Goal: Use online tool/utility: Utilize a website feature to perform a specific function

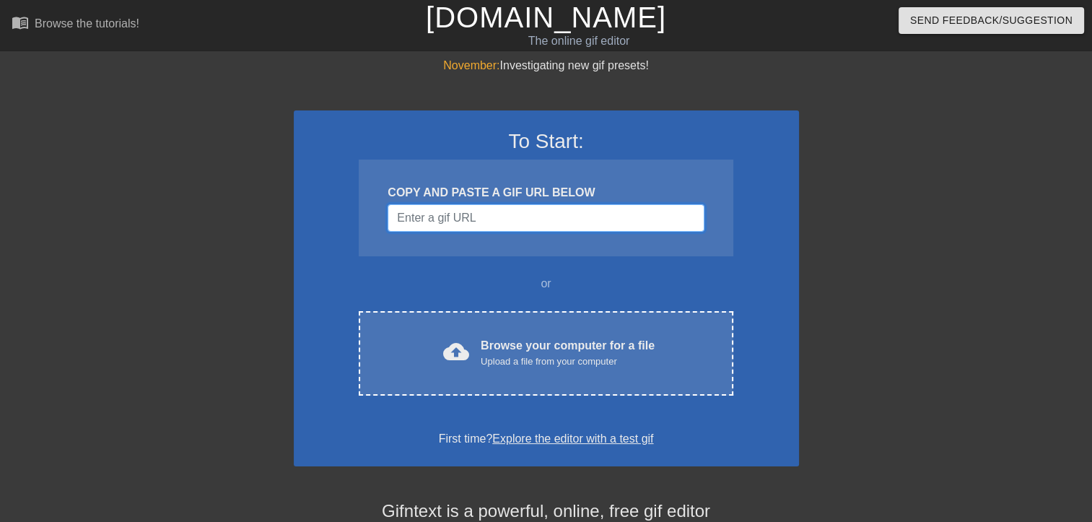
click at [482, 215] on input "Username" at bounding box center [546, 217] width 316 height 27
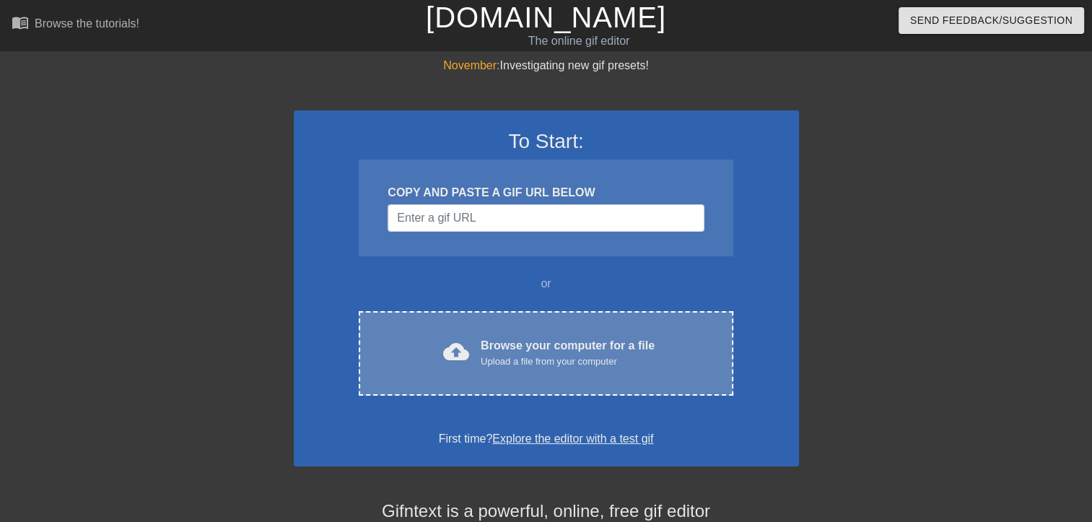
click at [523, 345] on div "Browse your computer for a file Upload a file from your computer" at bounding box center [568, 353] width 174 height 32
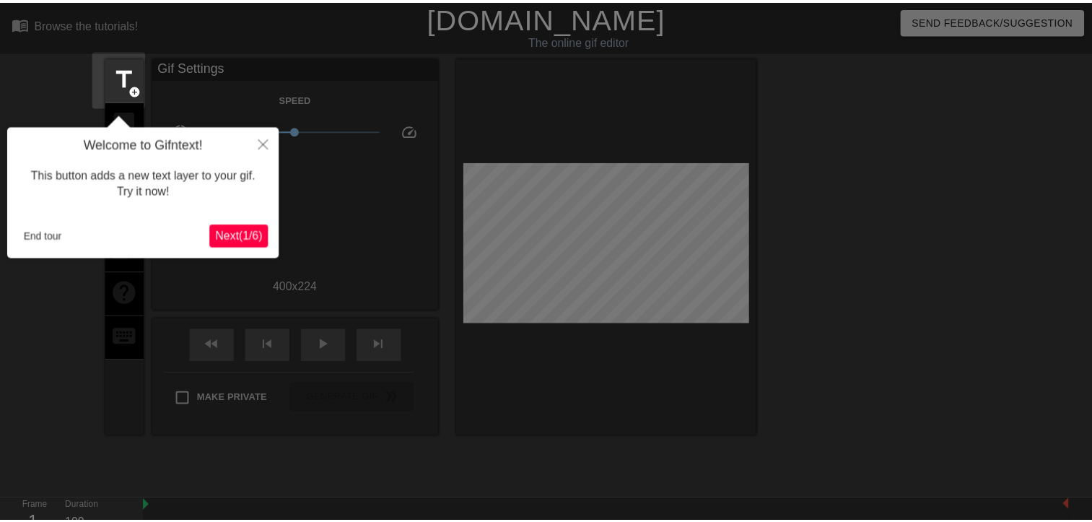
scroll to position [35, 0]
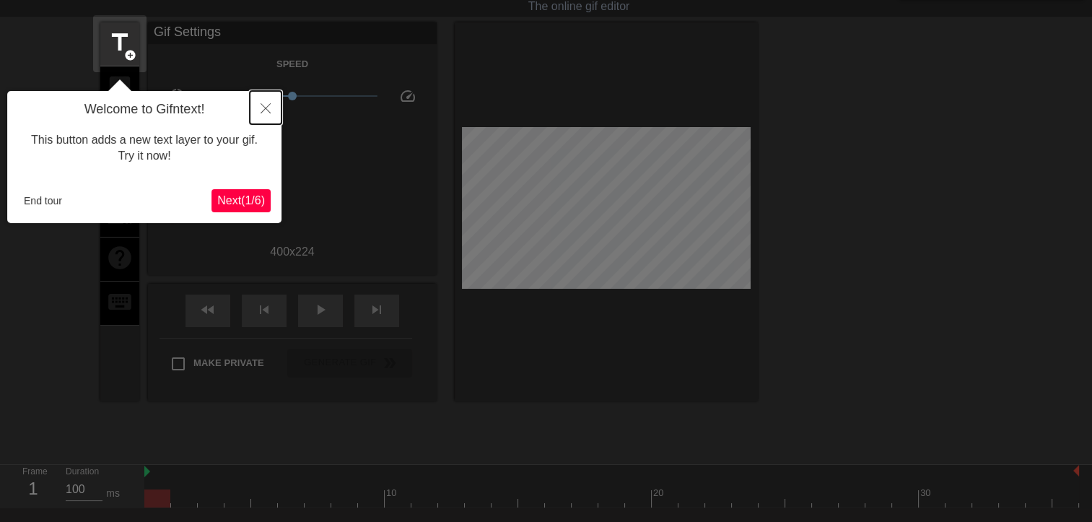
click at [262, 106] on icon "Close" at bounding box center [266, 108] width 10 height 10
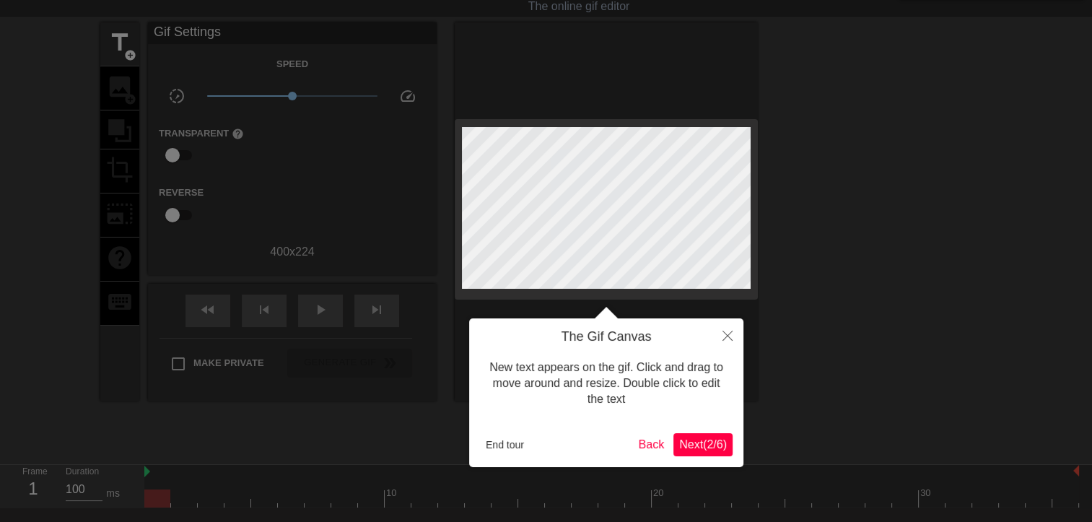
scroll to position [0, 0]
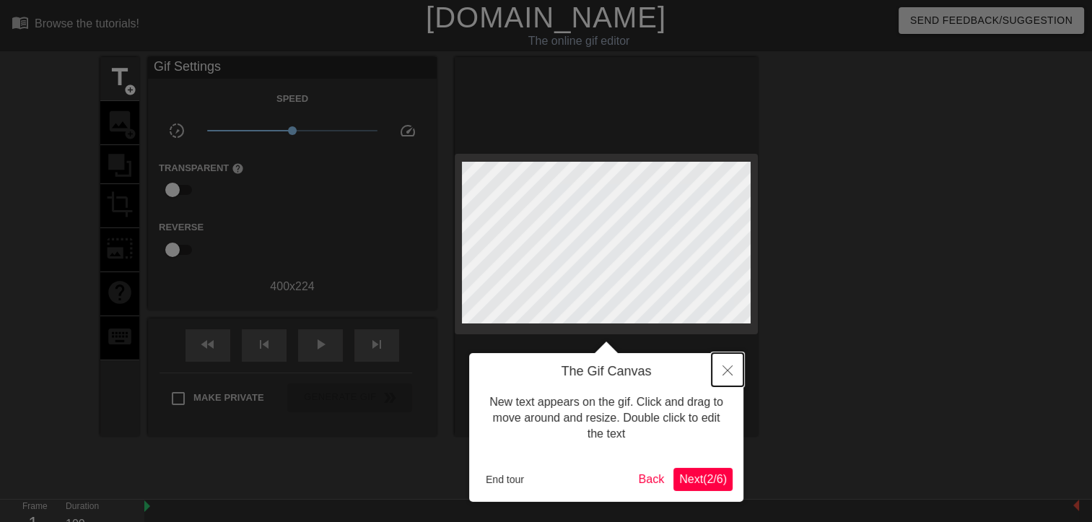
click at [727, 365] on button "Close" at bounding box center [728, 369] width 32 height 33
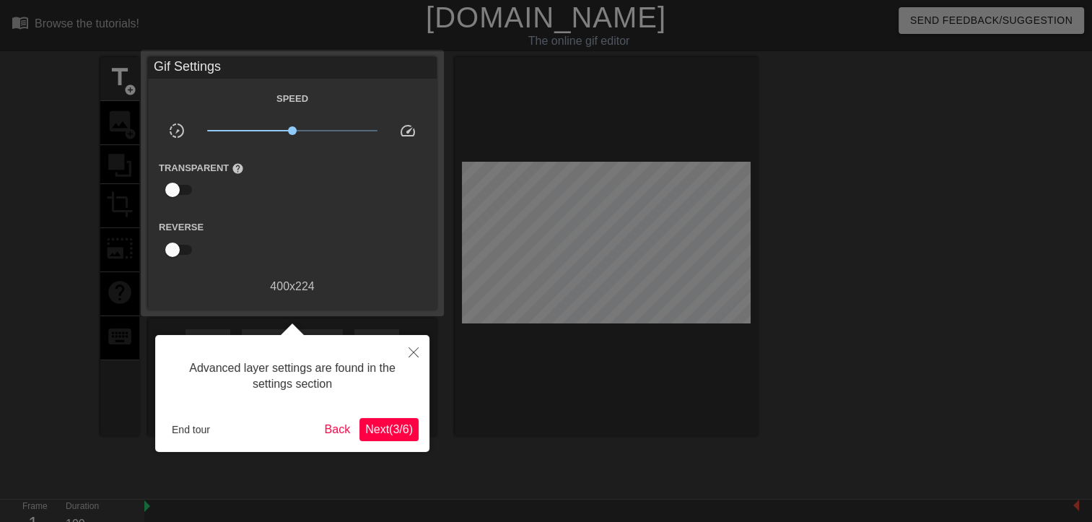
scroll to position [35, 0]
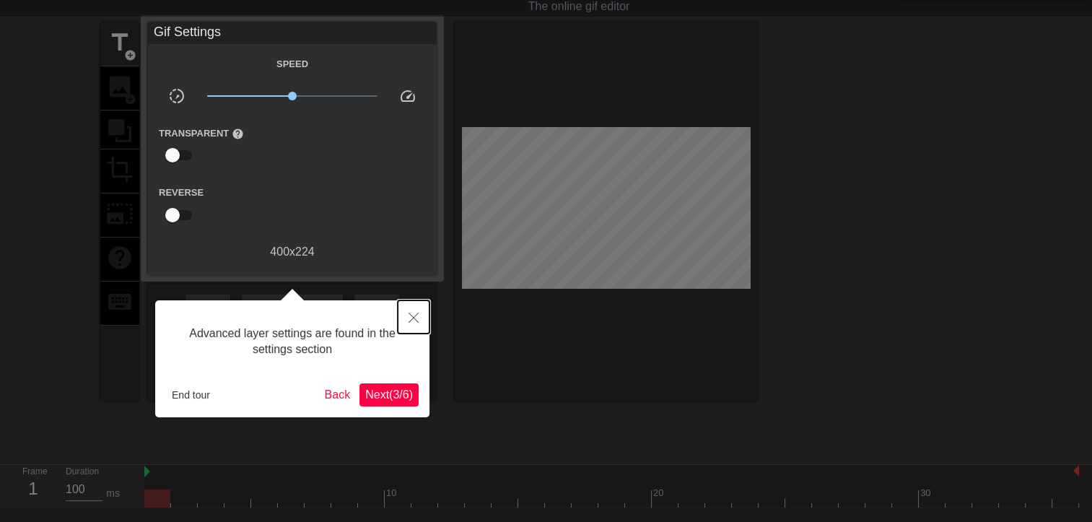
click at [417, 314] on icon "Close" at bounding box center [414, 318] width 10 height 10
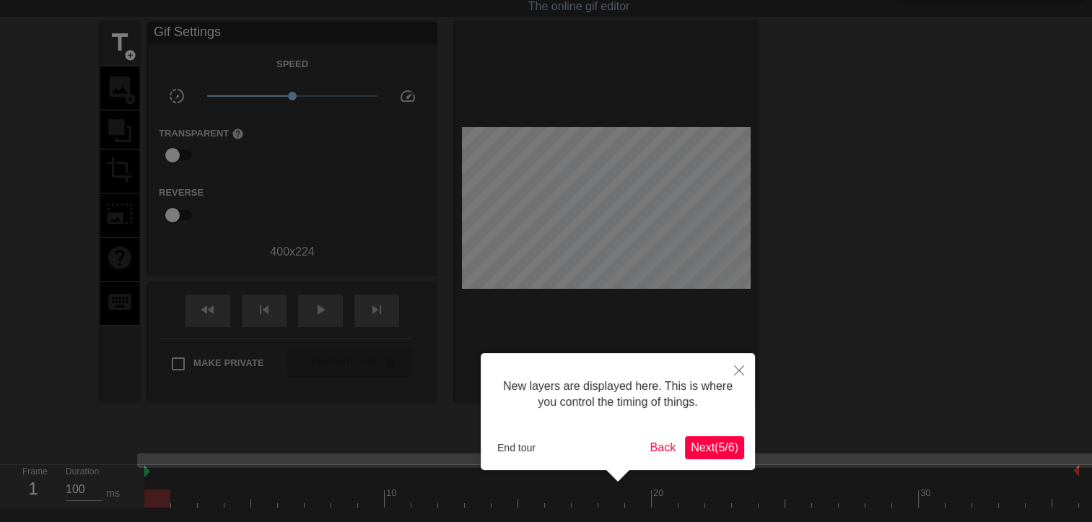
scroll to position [12, 0]
click at [517, 444] on button "End tour" at bounding box center [517, 448] width 50 height 22
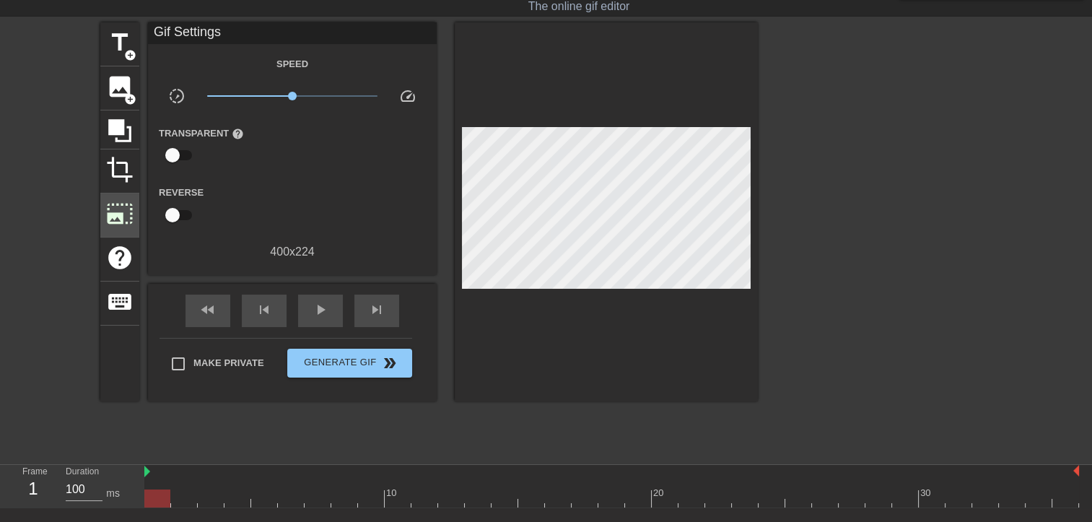
drag, startPoint x: 98, startPoint y: 232, endPoint x: 121, endPoint y: 230, distance: 23.3
click at [120, 232] on div "title add_circle image add_circle crop photo_size_select_large help keyboard Gi…" at bounding box center [546, 238] width 1092 height 433
click at [123, 48] on span "title" at bounding box center [119, 42] width 27 height 27
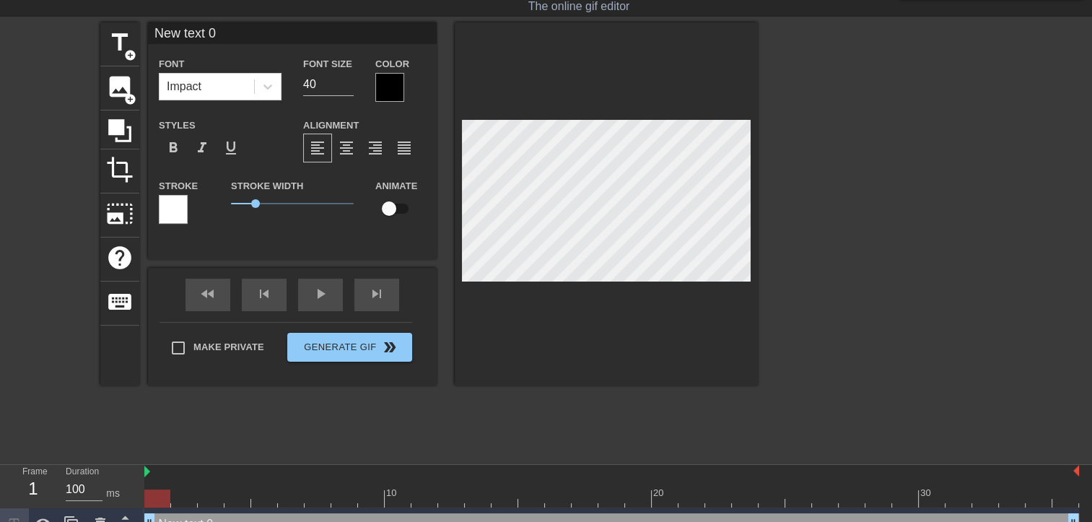
scroll to position [1, 2]
type input "I"
type textarea "I"
type input "I'"
type textarea "I'm"
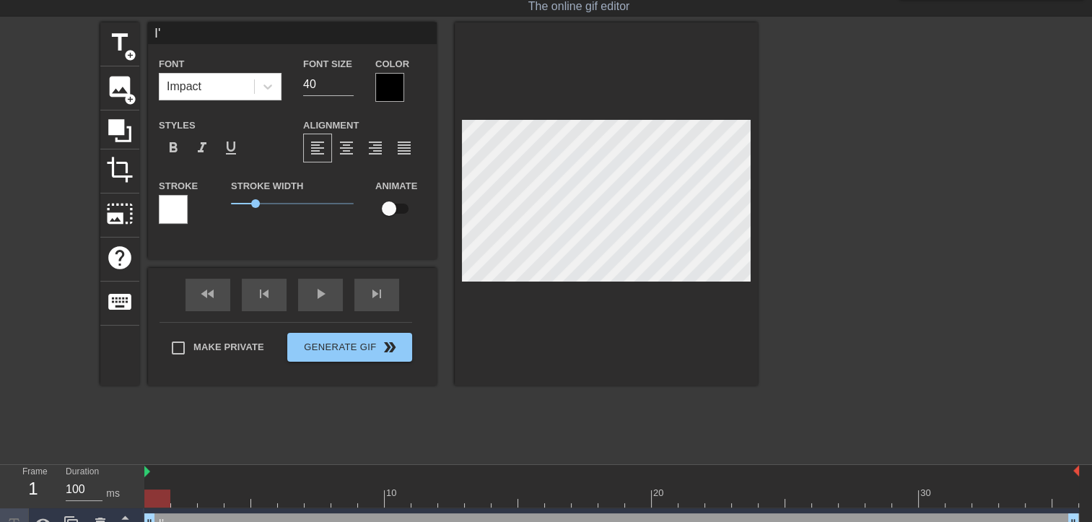
type input "I'm"
type textarea "I'm"
type input "I'm r"
type textarea "I'm r"
type input "I'm re"
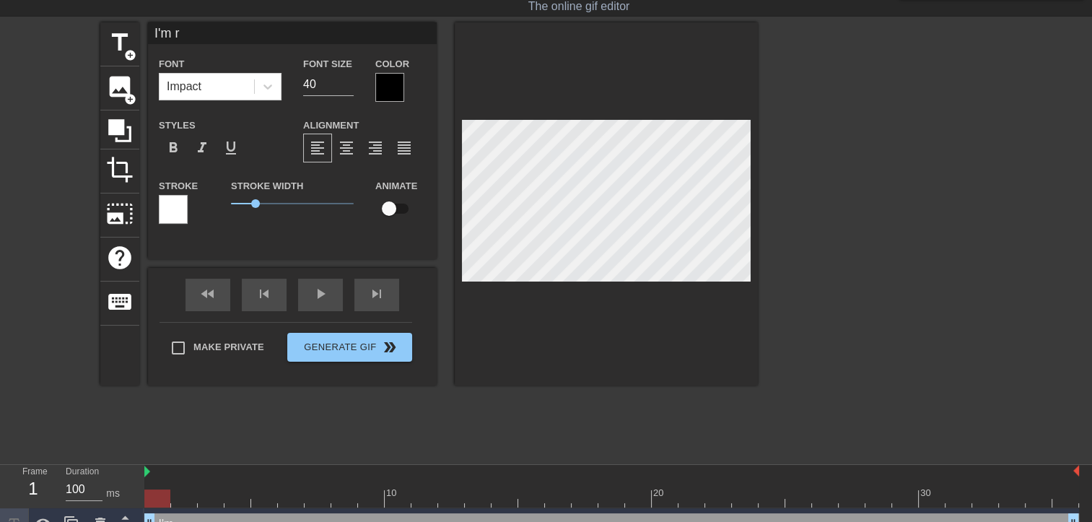
type textarea "I'm re"
type input "I'm rea"
type textarea "I'm rea"
type input "I'm read"
type textarea "I'm read"
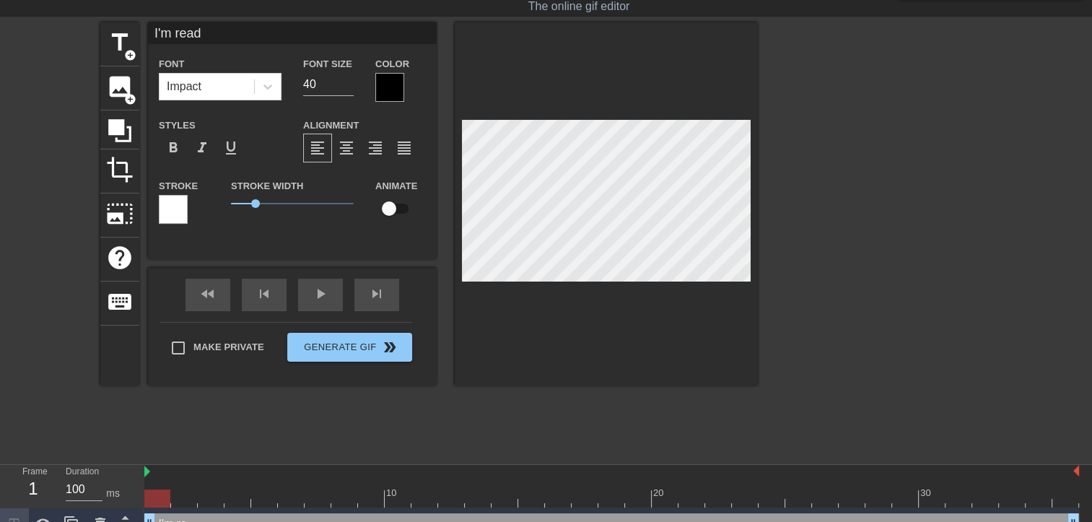
scroll to position [1, 3]
type input "I'm ready"
type textarea "I'm ready"
click at [329, 81] on input "40" at bounding box center [328, 84] width 51 height 23
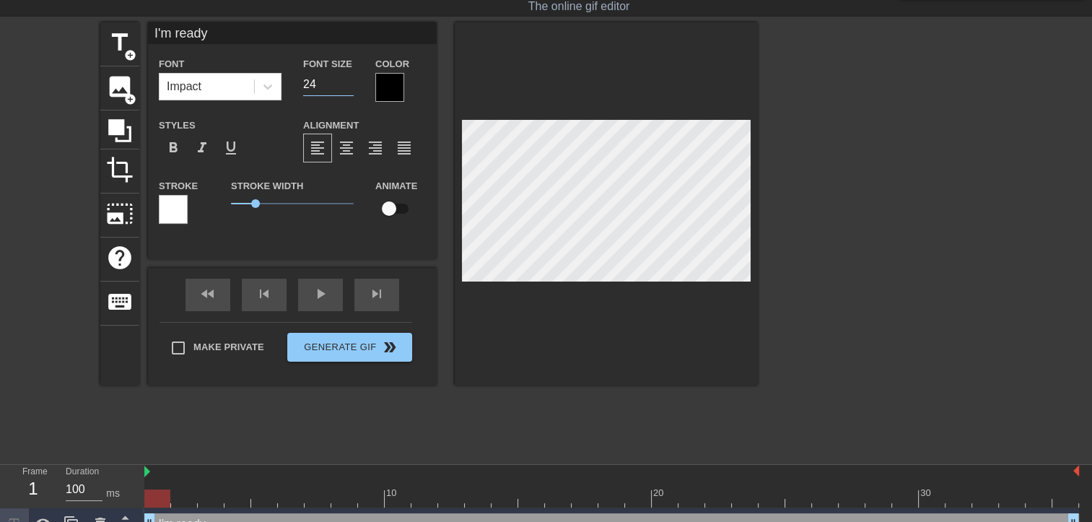
type input "24"
click at [398, 83] on div at bounding box center [389, 87] width 29 height 29
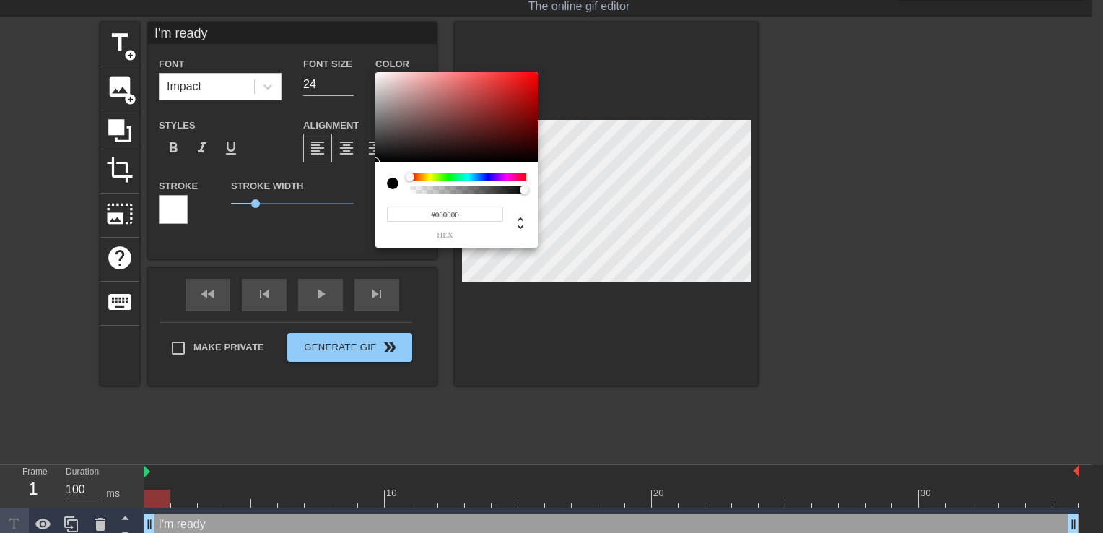
click at [414, 175] on div at bounding box center [414, 177] width 9 height 9
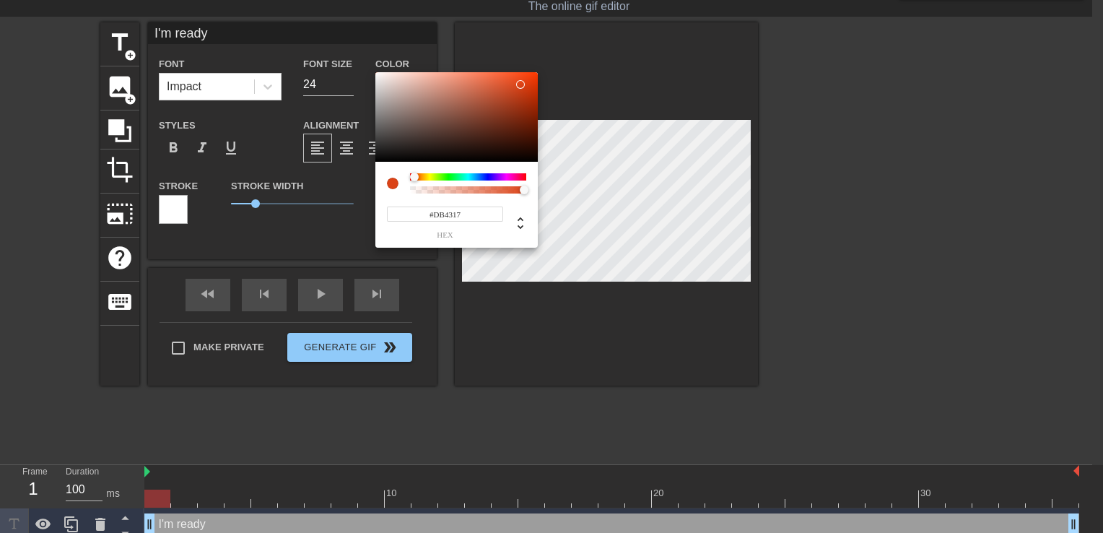
click at [520, 84] on div at bounding box center [456, 117] width 162 height 90
type input "#E44010"
click at [526, 82] on div at bounding box center [456, 117] width 162 height 90
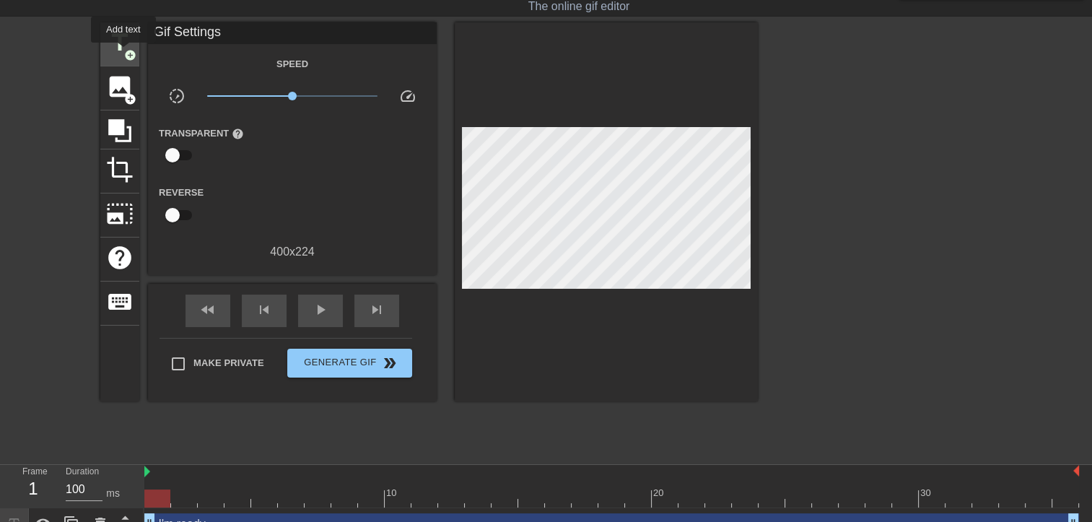
click at [124, 53] on span "add_circle" at bounding box center [130, 55] width 12 height 12
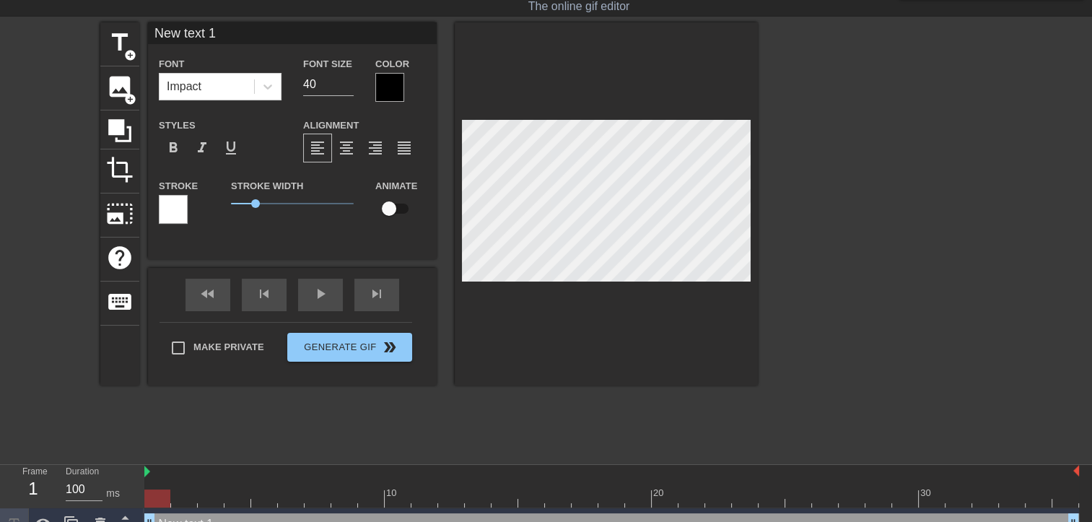
type input "S"
type textarea "S"
type input "SC"
type textarea "SC"
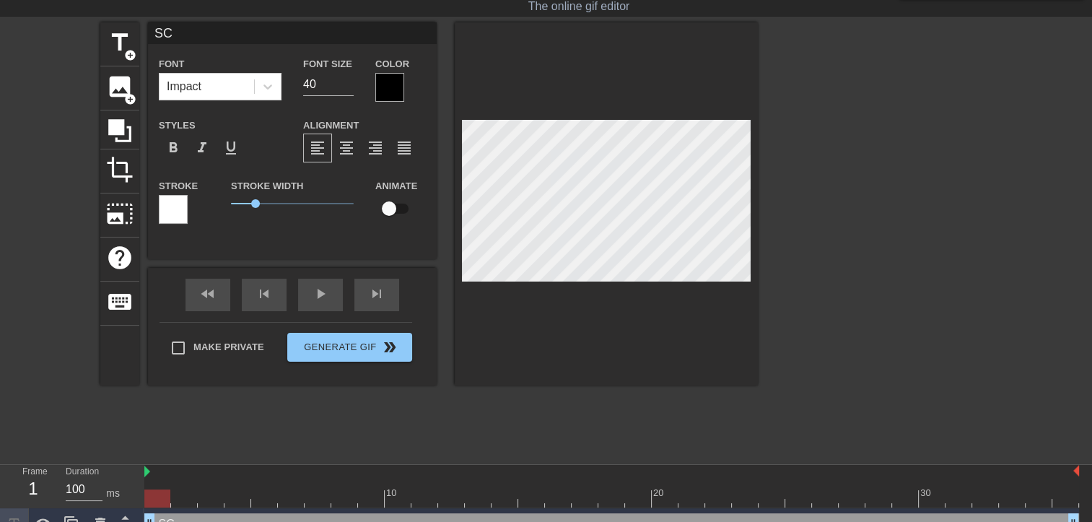
click at [395, 83] on div at bounding box center [389, 87] width 29 height 29
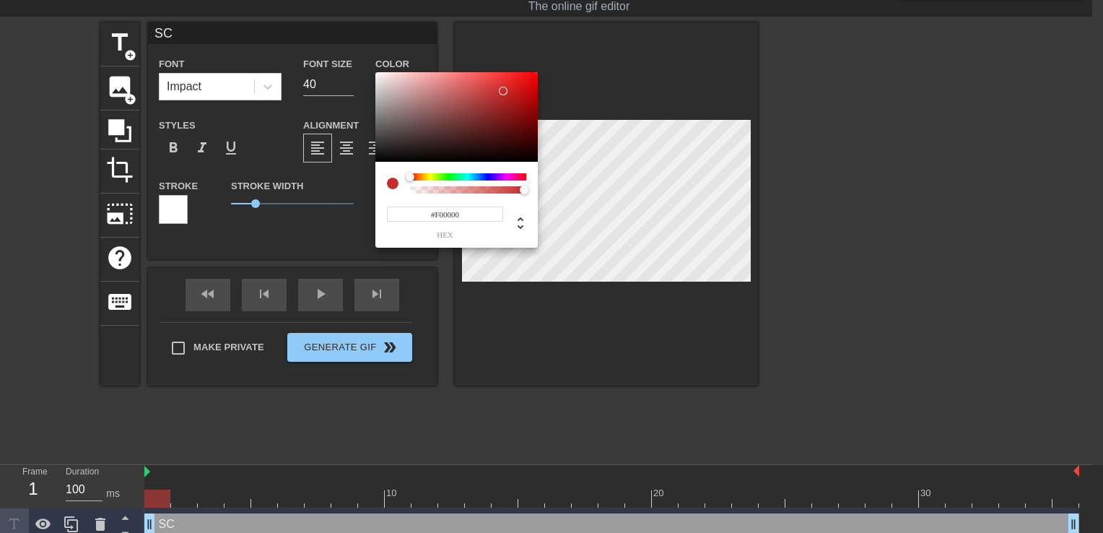
type input "#FA0000"
drag, startPoint x: 504, startPoint y: 91, endPoint x: 553, endPoint y: 74, distance: 52.0
click at [553, 74] on div "#FA0000 hex" at bounding box center [551, 266] width 1103 height 533
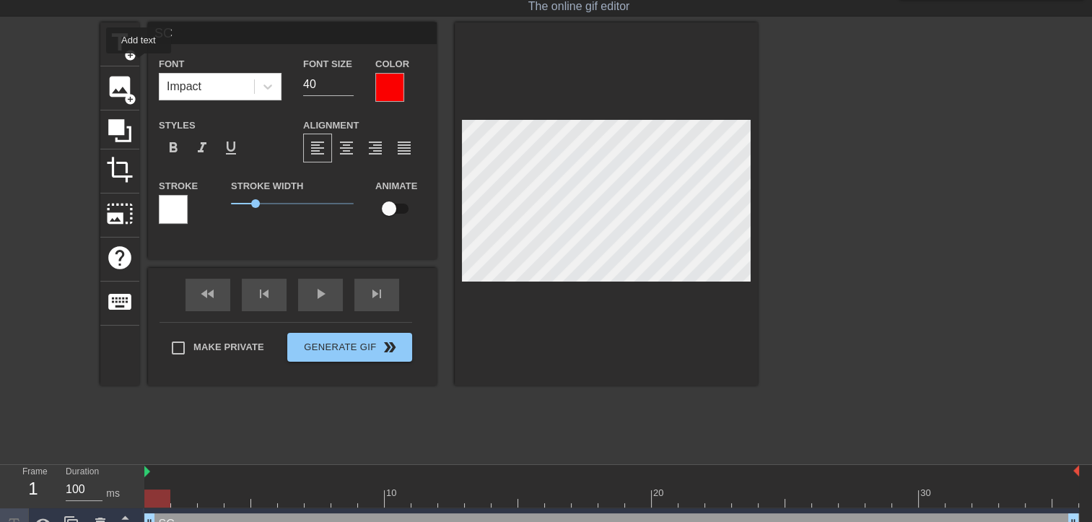
drag, startPoint x: 137, startPoint y: 58, endPoint x: 149, endPoint y: 65, distance: 13.3
click at [136, 58] on div "title add_circle" at bounding box center [119, 44] width 39 height 44
type input "N"
type textarea "N"
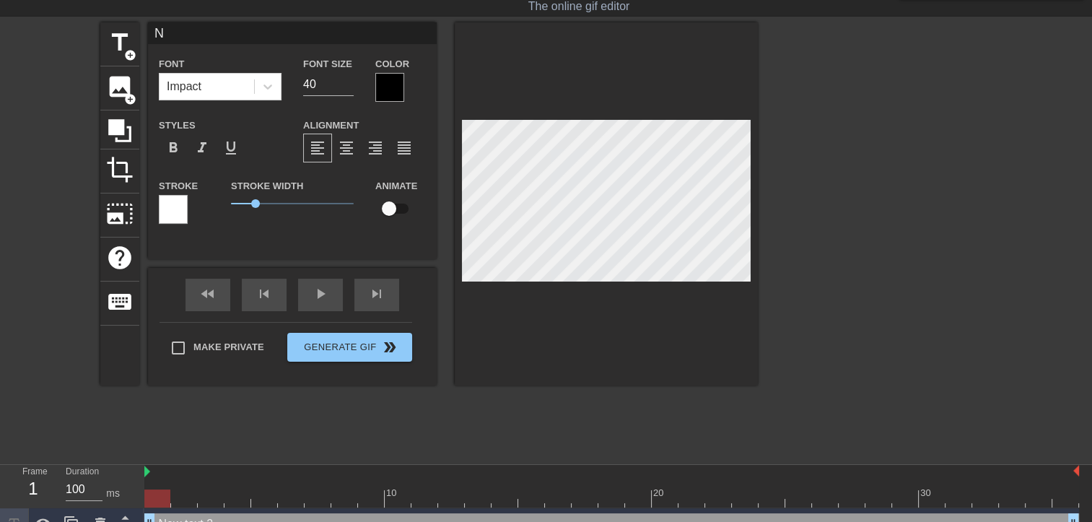
scroll to position [1, 2]
type input "N3"
type textarea "N3"
click at [396, 87] on div at bounding box center [389, 87] width 29 height 29
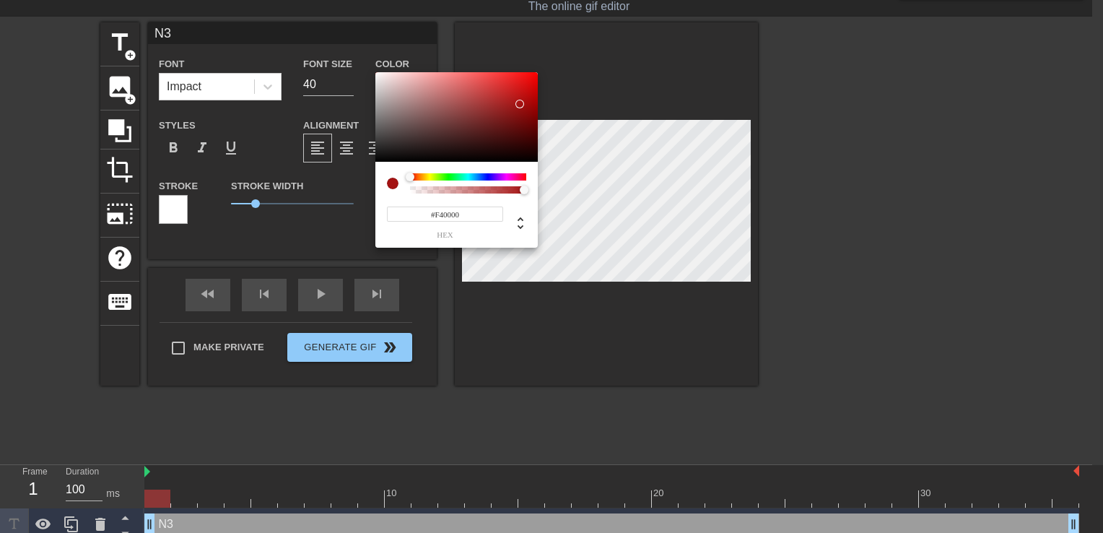
type input "#FF0000"
drag, startPoint x: 510, startPoint y: 116, endPoint x: 546, endPoint y: 69, distance: 58.8
click at [546, 69] on div "#FF0000 hex" at bounding box center [551, 266] width 1103 height 533
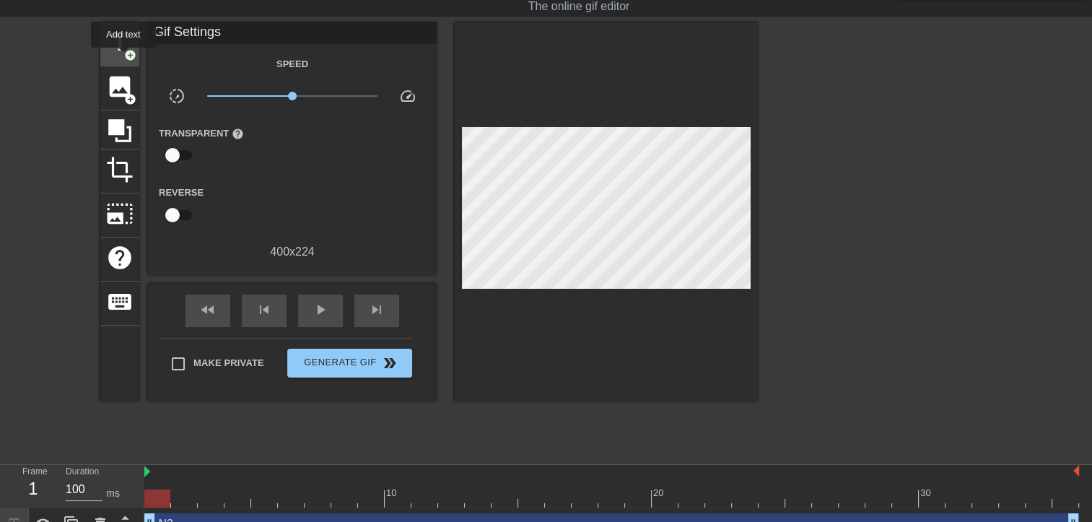
drag, startPoint x: 123, startPoint y: 57, endPoint x: 131, endPoint y: 58, distance: 8.1
click at [124, 56] on span "add_circle" at bounding box center [130, 55] width 12 height 12
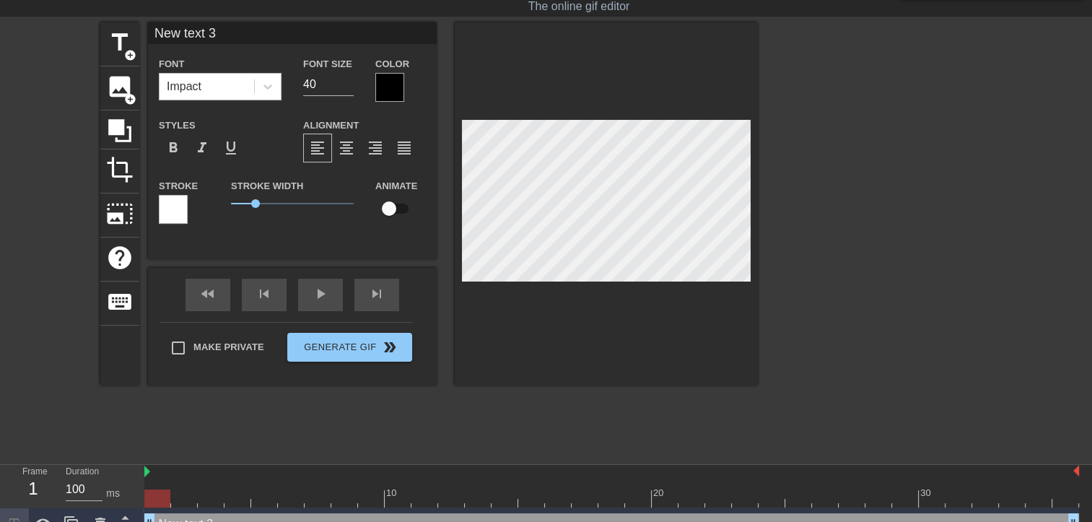
click at [217, 91] on div "Impact" at bounding box center [207, 87] width 95 height 26
type input "A"
type textarea "A"
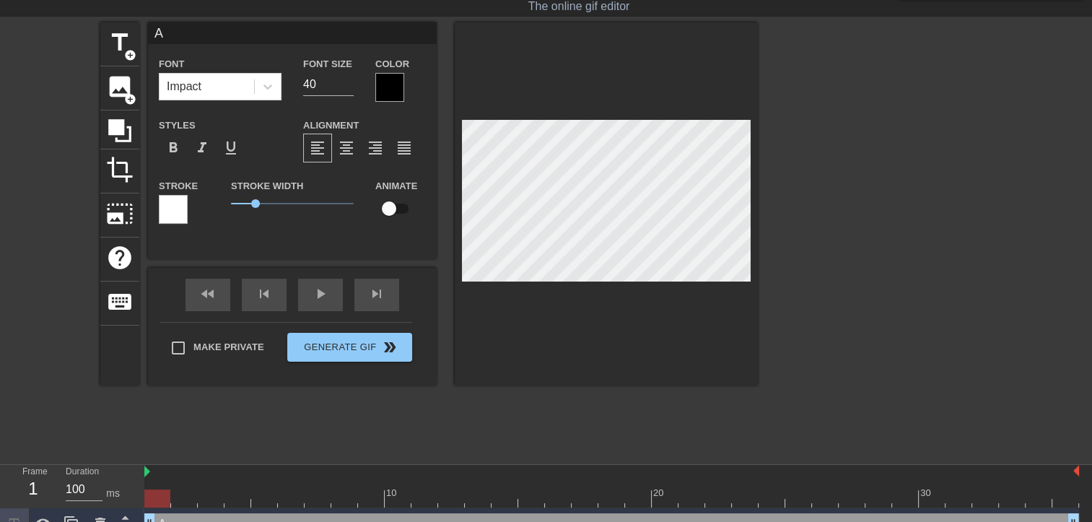
type input "An"
type textarea "An"
type input "[PERSON_NAME]"
type textarea "[PERSON_NAME]"
type input "Anal"
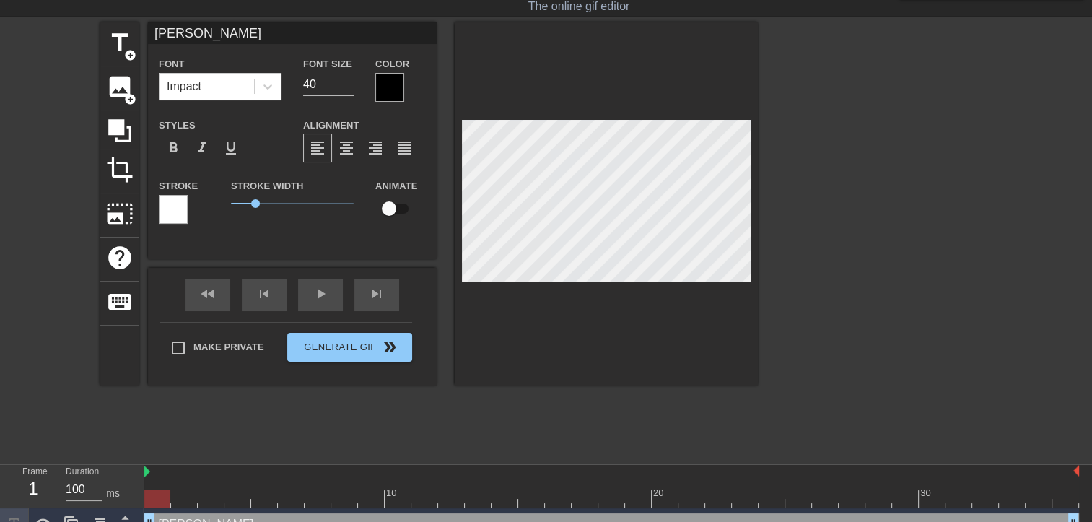
type textarea "Anal"
type input "Analy"
type textarea "Analys"
type input "Analyse"
type textarea "Analyse"
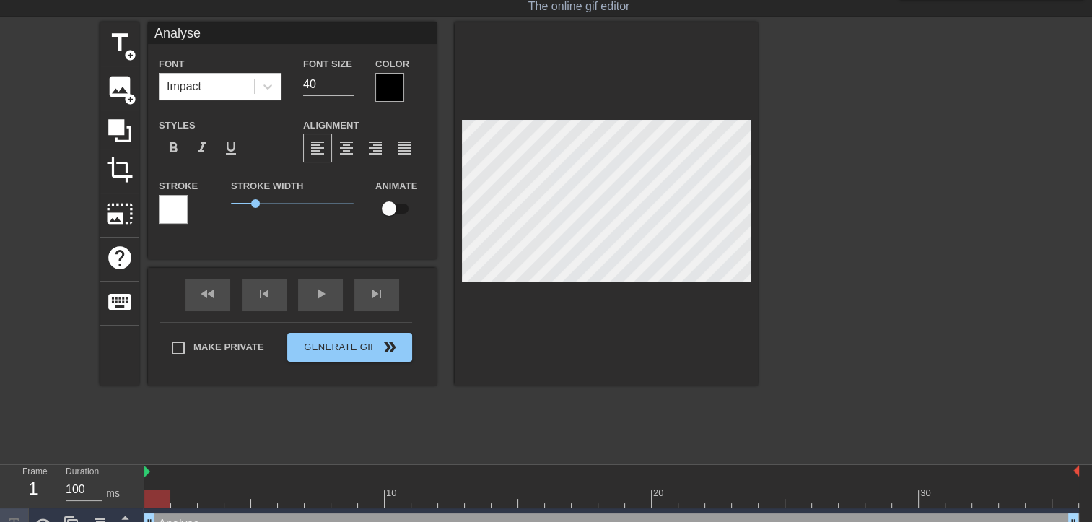
type input "Analyses"
type textarea "Analyses"
click at [396, 93] on div at bounding box center [389, 87] width 29 height 29
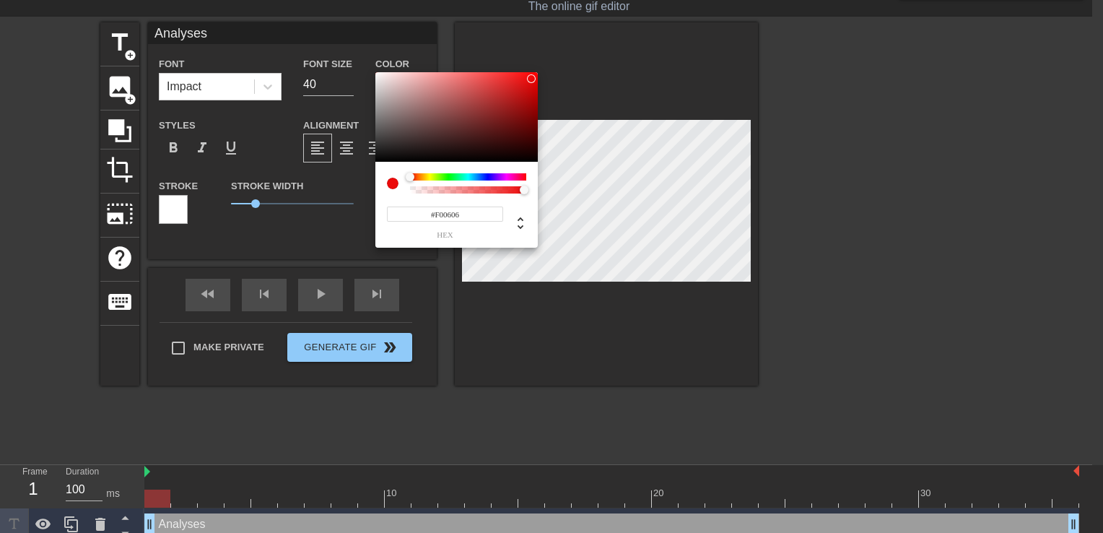
click at [534, 77] on div at bounding box center [456, 117] width 162 height 90
type input "#F20505"
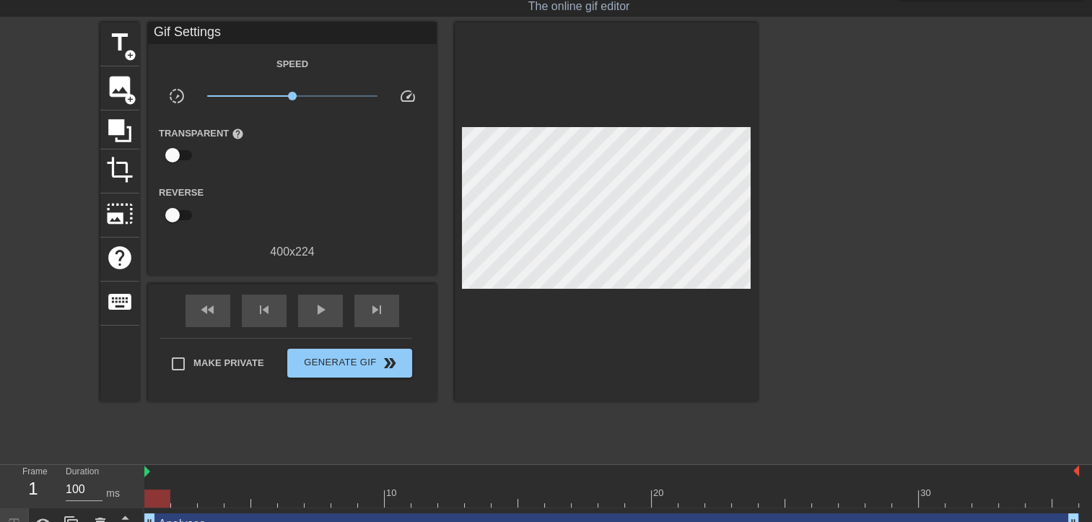
click at [318, 82] on div "Speed slow_motion_video x1.00 speed Transparent help Reverse 400 x 224" at bounding box center [292, 158] width 267 height 206
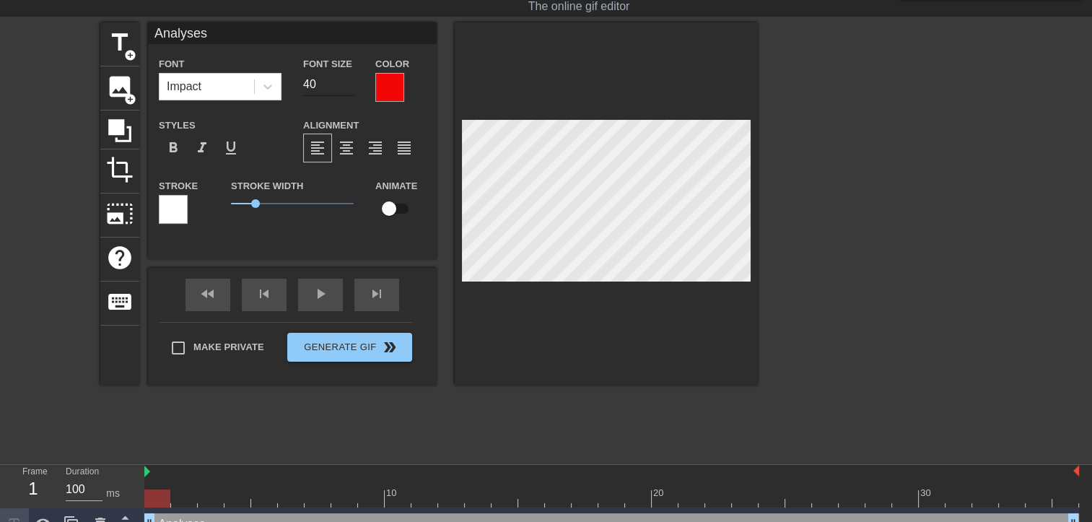
click at [340, 88] on input "40" at bounding box center [328, 84] width 51 height 23
click at [328, 82] on input "24" at bounding box center [328, 84] width 51 height 23
type input "24"
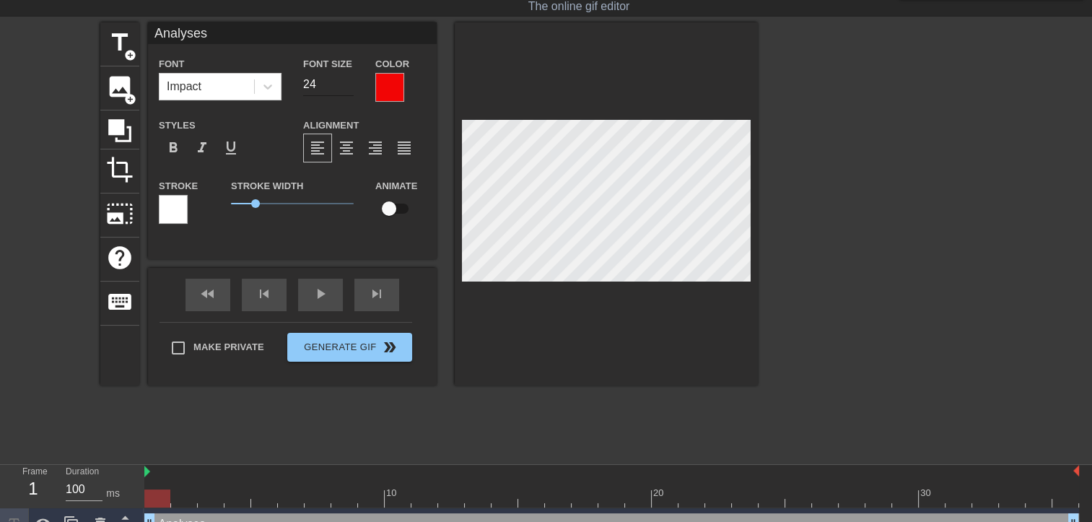
click at [323, 84] on input "24" at bounding box center [328, 84] width 51 height 23
type input "18"
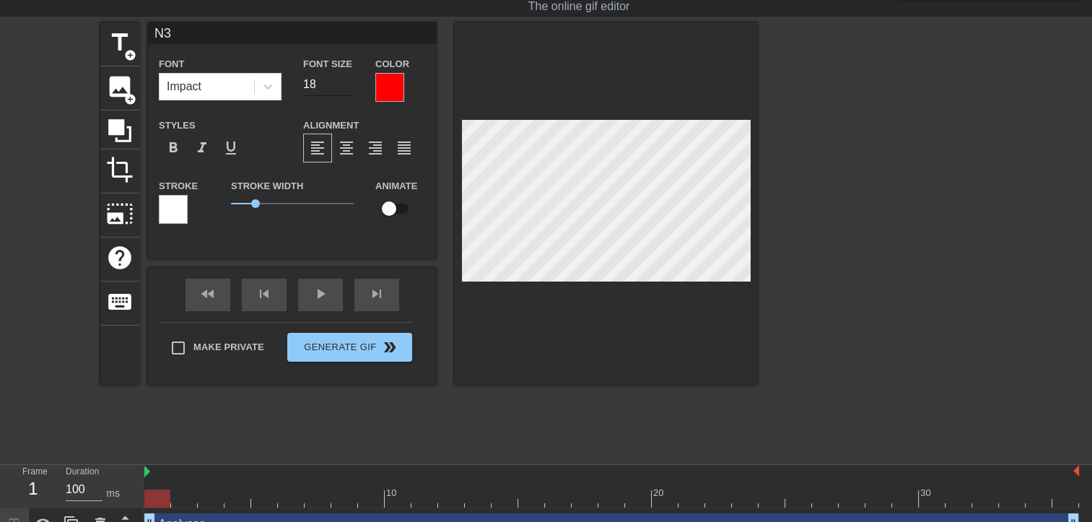
type input "N3"
click at [329, 85] on input "40" at bounding box center [328, 84] width 51 height 23
type input "18"
type input "SC"
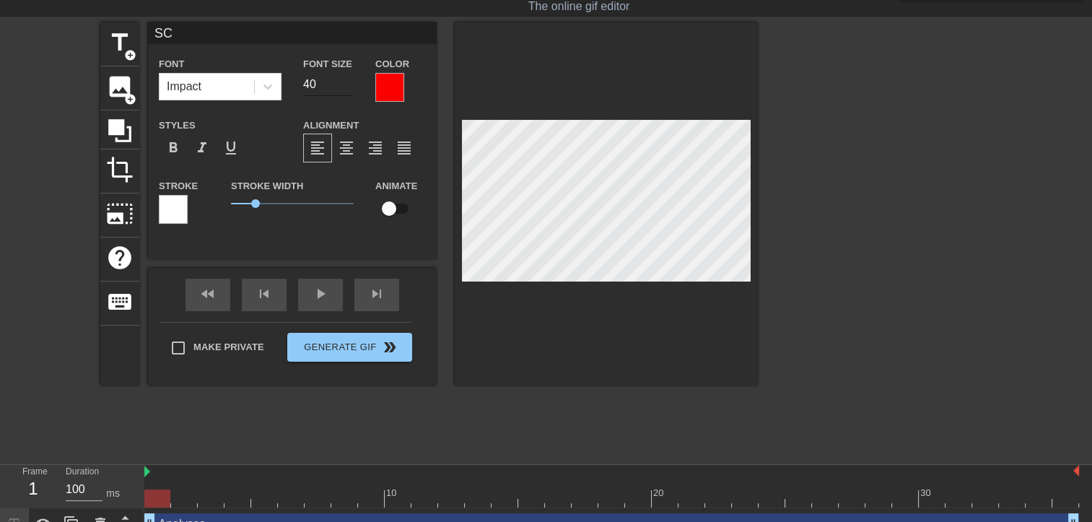
click at [325, 78] on input "40" at bounding box center [328, 84] width 51 height 23
type input "18"
click at [826, 126] on div at bounding box center [883, 238] width 217 height 433
click at [782, 194] on div at bounding box center [883, 238] width 217 height 433
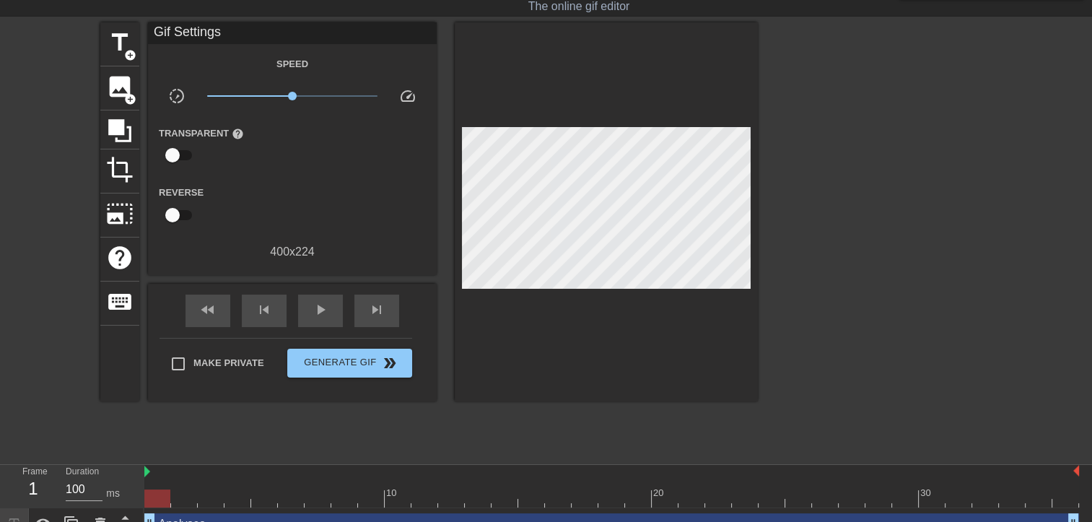
click at [820, 196] on div at bounding box center [883, 238] width 217 height 433
click at [133, 46] on span "title" at bounding box center [119, 42] width 27 height 27
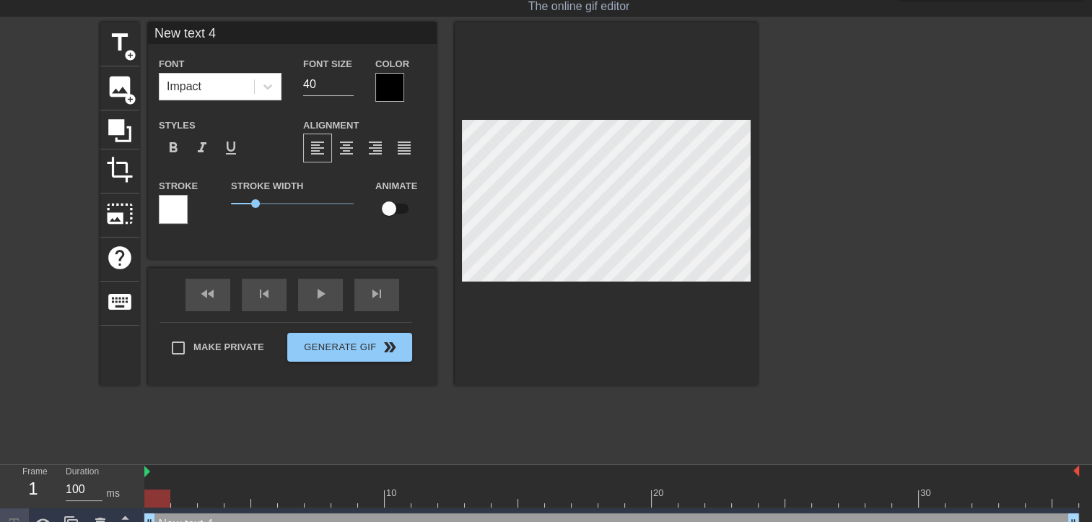
scroll to position [2, 1]
type input "C"
type textarea "C"
type input "Ca"
type textarea "Ca"
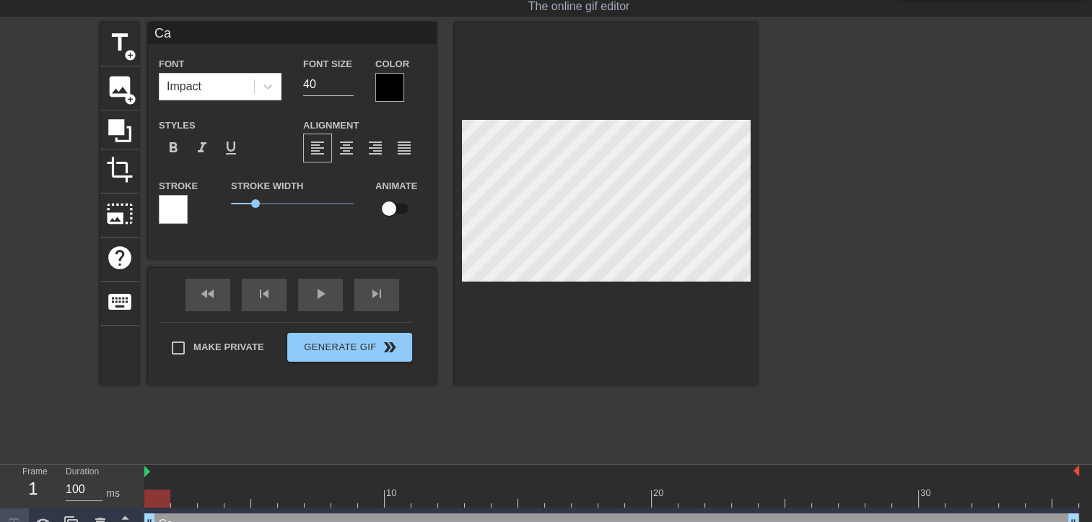
type input "Cas"
type textarea "Cas"
type input "Casi"
type textarea "Casi"
type input "Casin"
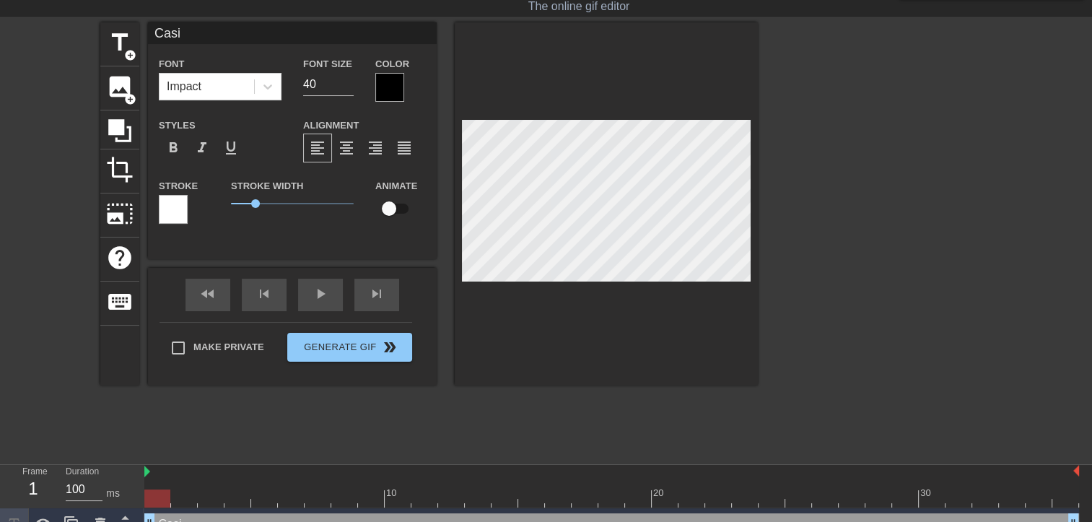
type textarea "Casin"
type input "Casino"
type textarea "Casino"
click at [322, 82] on input "40" at bounding box center [328, 84] width 51 height 23
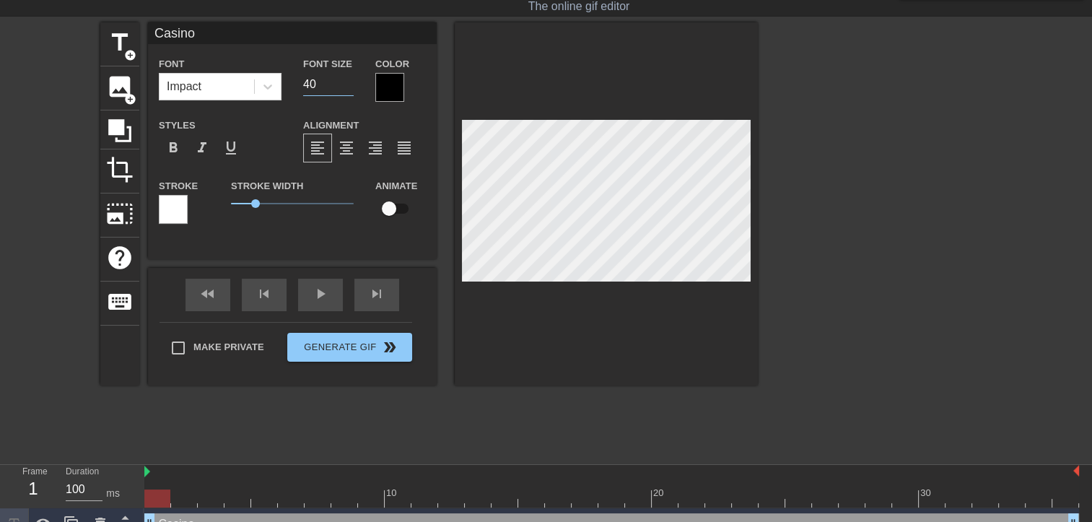
click at [320, 82] on input "40" at bounding box center [328, 84] width 51 height 23
click at [319, 82] on input "40" at bounding box center [328, 84] width 51 height 23
type input "18"
click at [380, 87] on div at bounding box center [389, 87] width 29 height 29
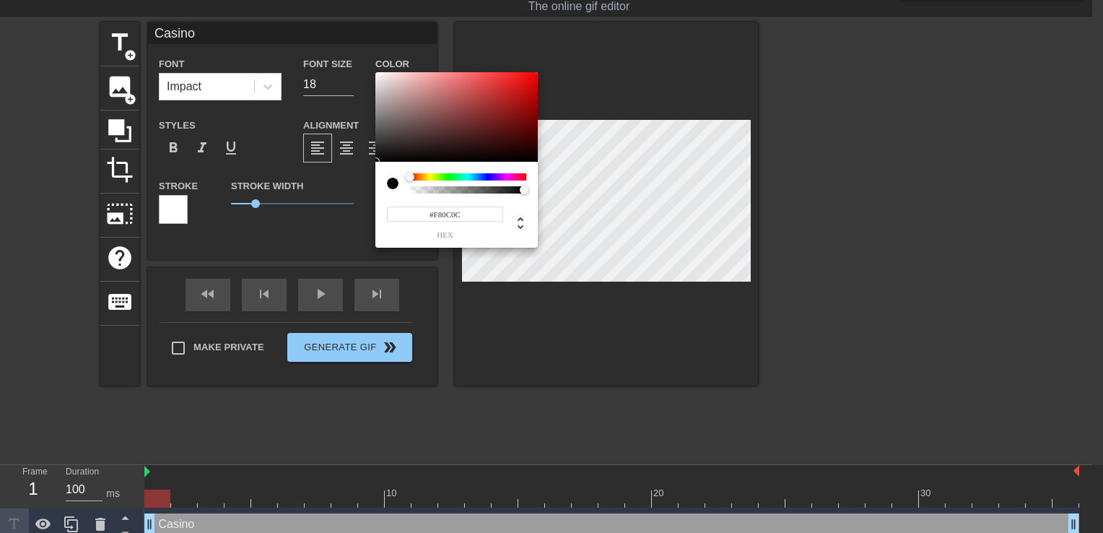
type input "#FA0C0C"
click at [530, 74] on div at bounding box center [456, 117] width 162 height 90
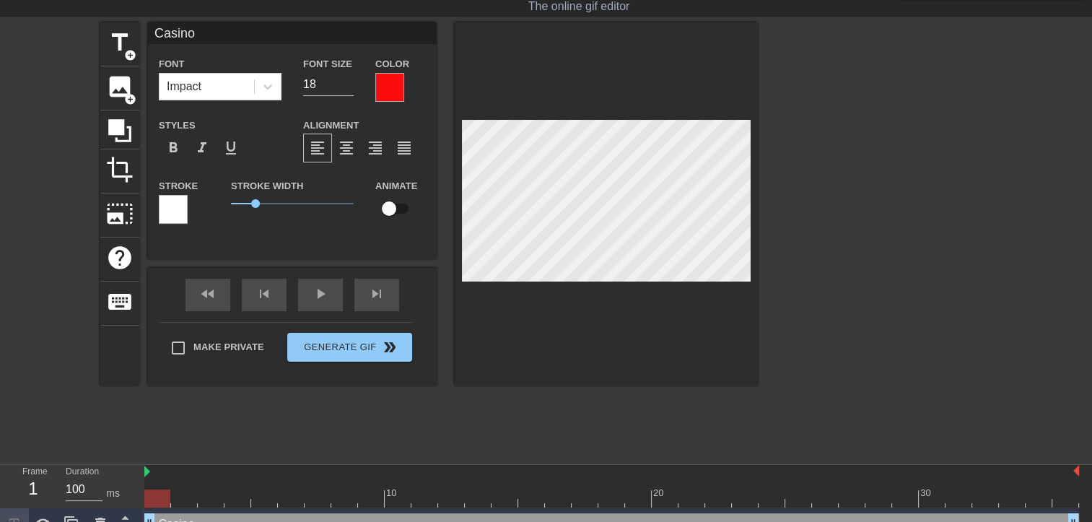
click at [808, 184] on div at bounding box center [883, 238] width 217 height 433
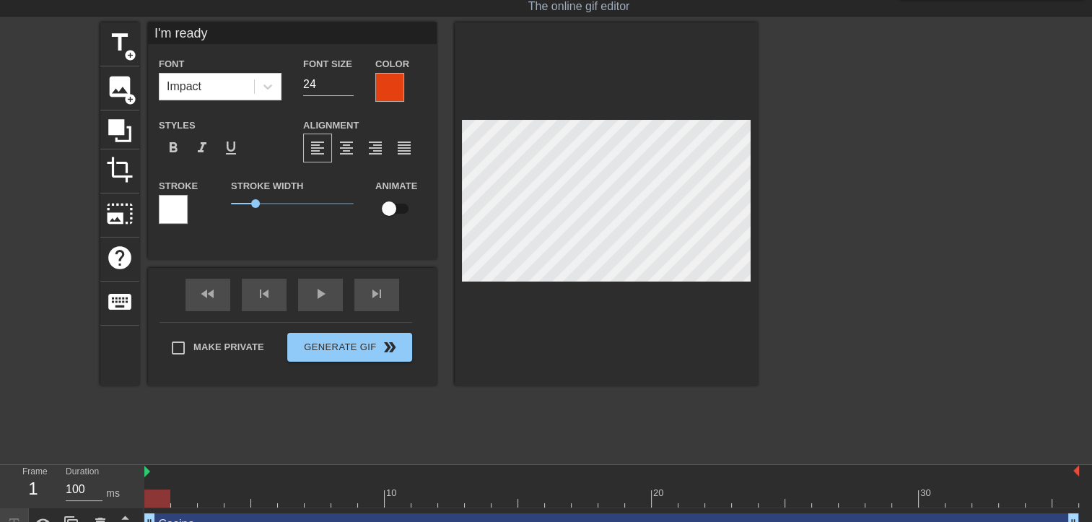
scroll to position [1, 3]
type input "I'm ready"
type textarea "I'm ready"
click at [896, 245] on div at bounding box center [883, 238] width 217 height 433
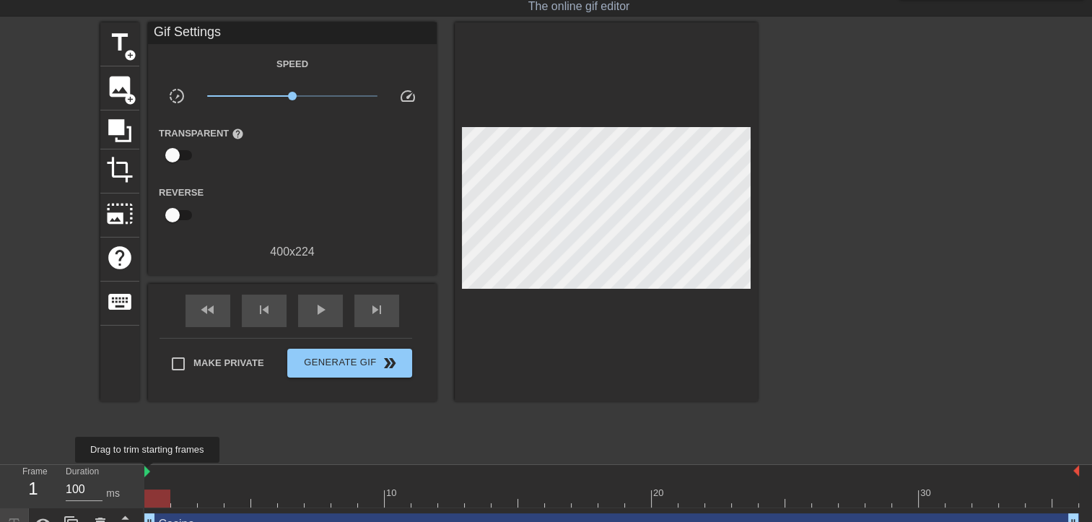
click at [148, 473] on img at bounding box center [147, 472] width 6 height 12
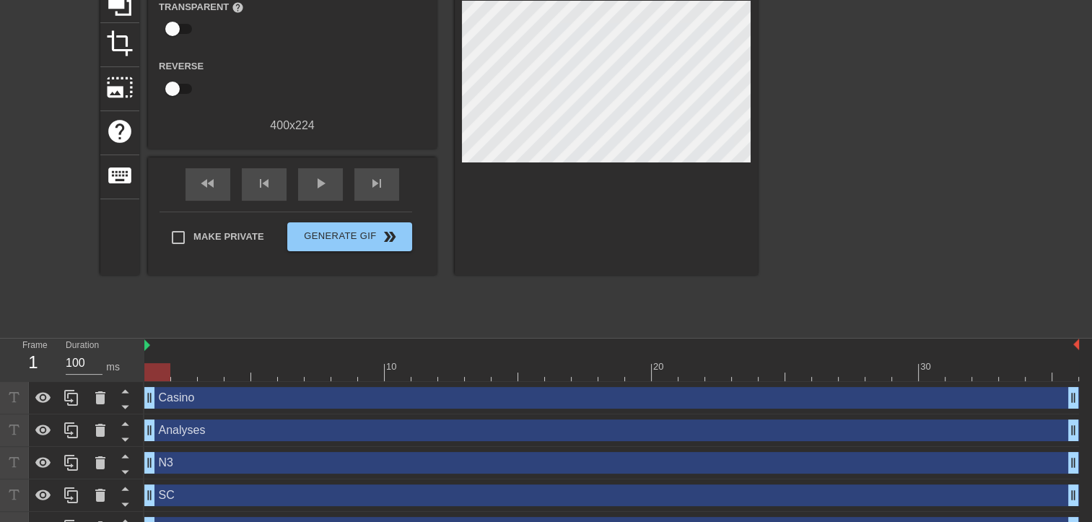
scroll to position [185, 0]
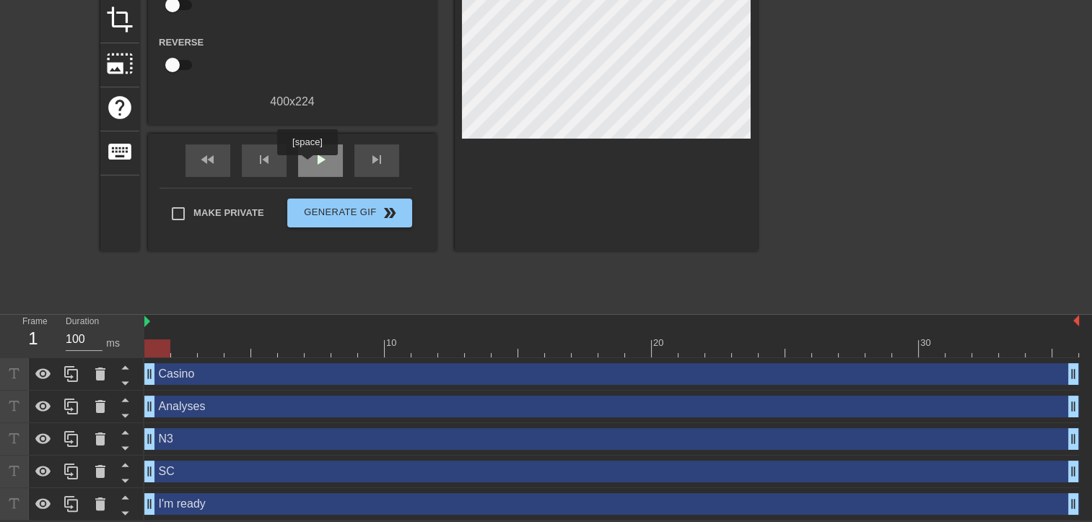
click at [313, 160] on span "play_arrow" at bounding box center [320, 159] width 17 height 17
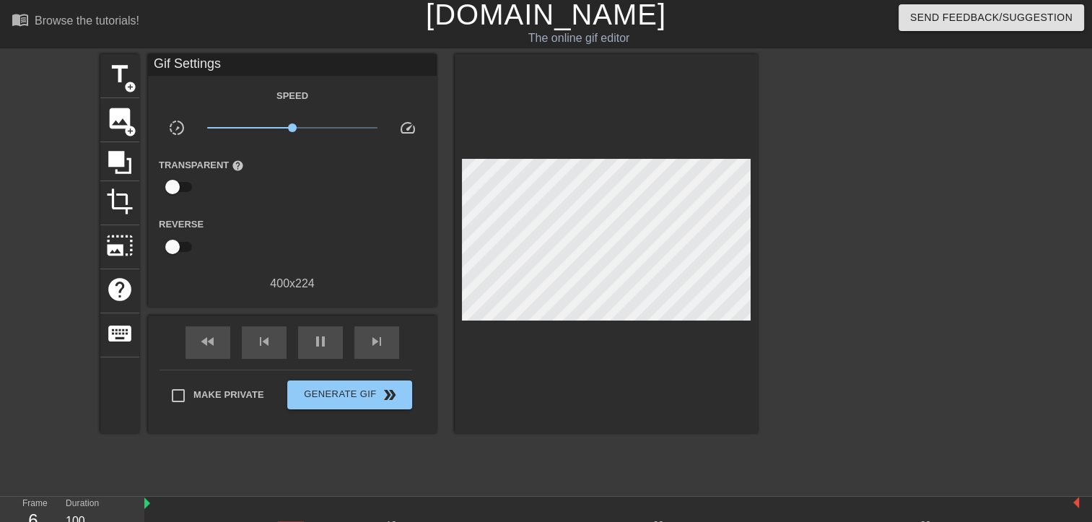
scroll to position [0, 0]
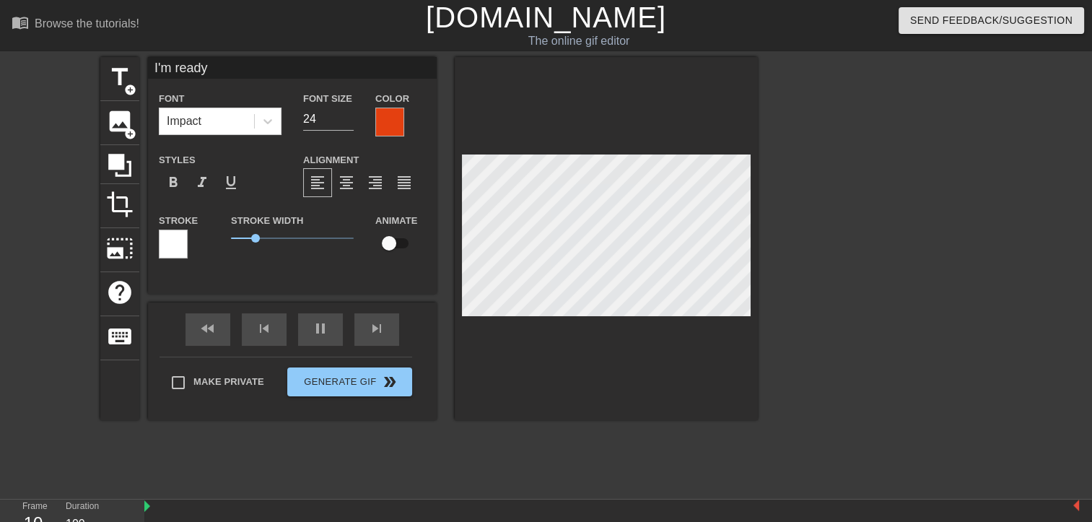
click at [1029, 250] on div "title add_circle image add_circle crop photo_size_select_large help keyboard I'…" at bounding box center [546, 273] width 1092 height 433
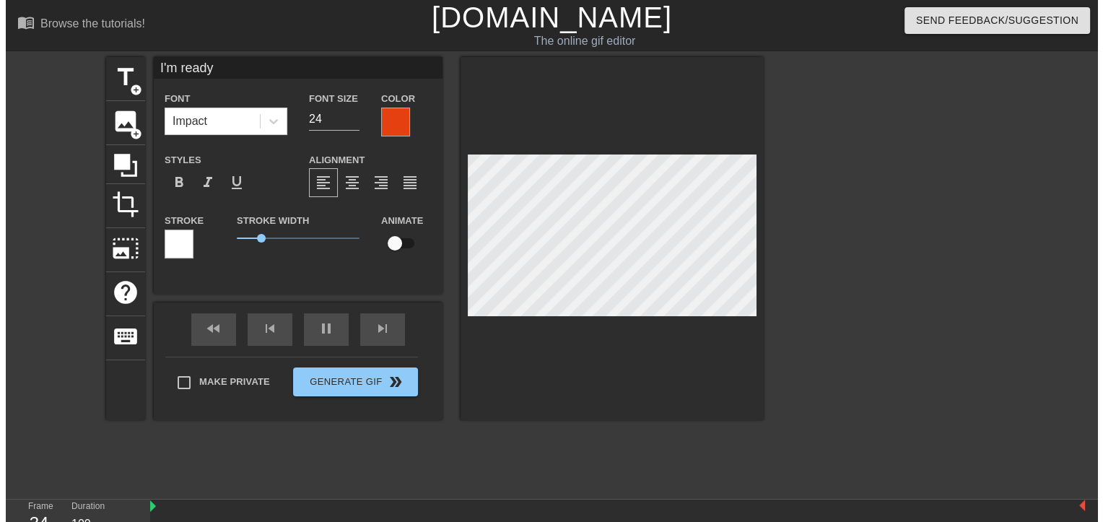
scroll to position [1, 3]
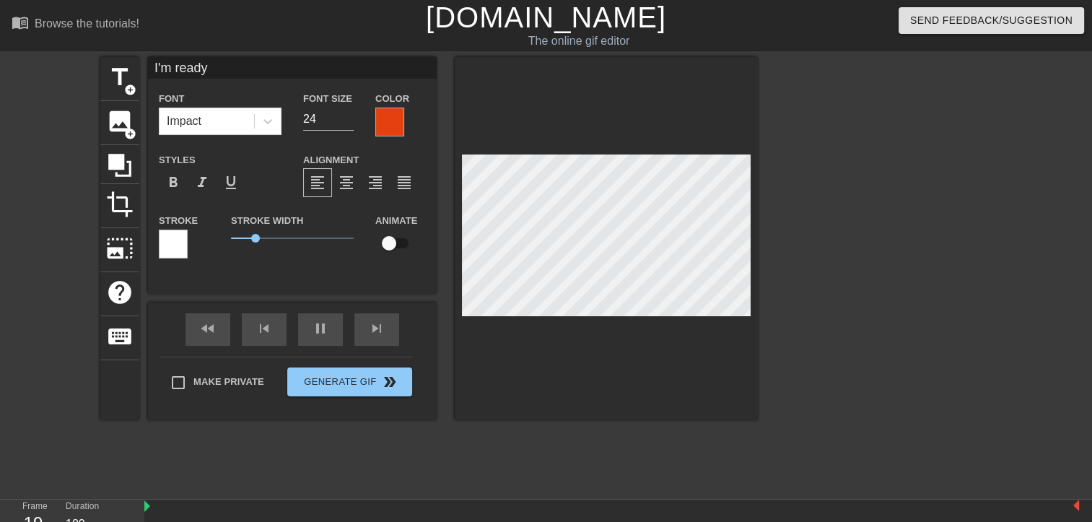
type input "I'm ready"
type textarea "I'm ready"
type input "I'm ready !"
type textarea "I'm ready !"
click at [821, 291] on div at bounding box center [883, 273] width 217 height 433
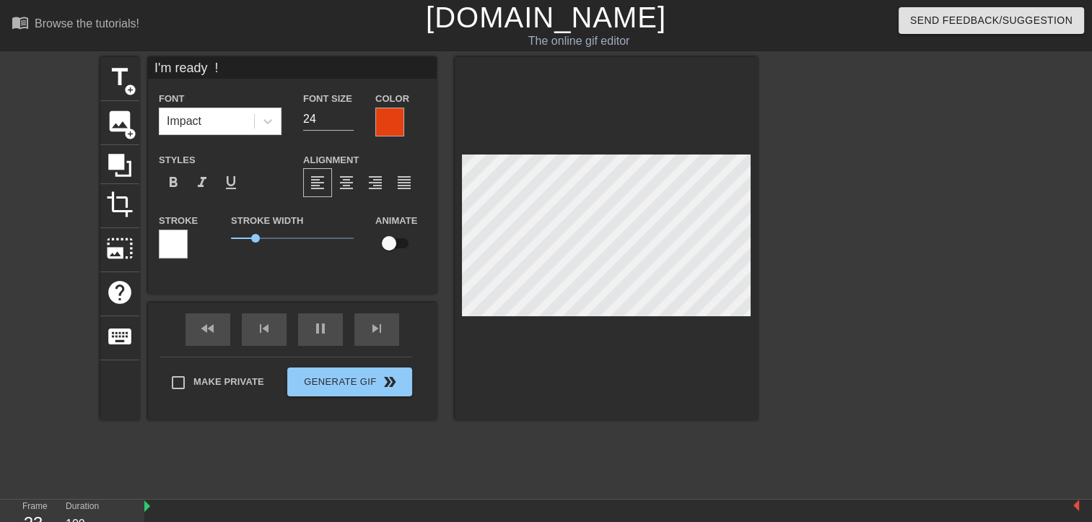
click at [383, 120] on div at bounding box center [389, 122] width 29 height 29
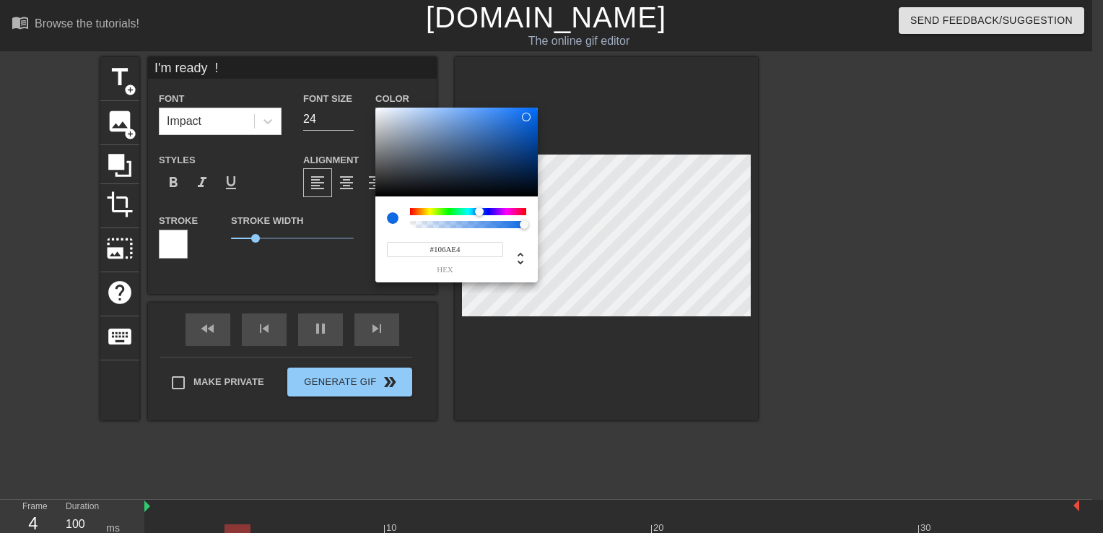
type input "#1062E4"
click at [480, 211] on div at bounding box center [468, 211] width 116 height 7
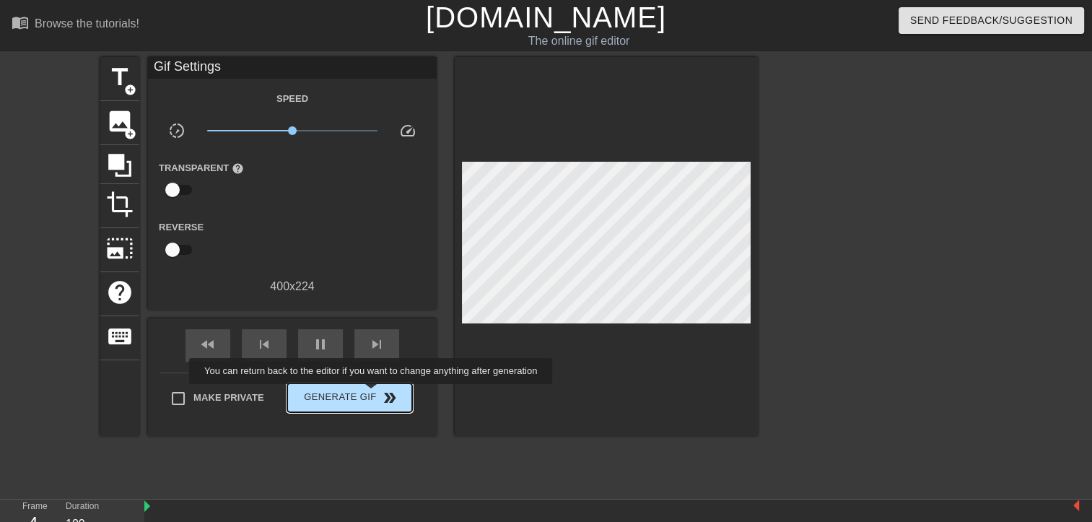
click at [372, 394] on span "Generate Gif double_arrow" at bounding box center [349, 397] width 113 height 17
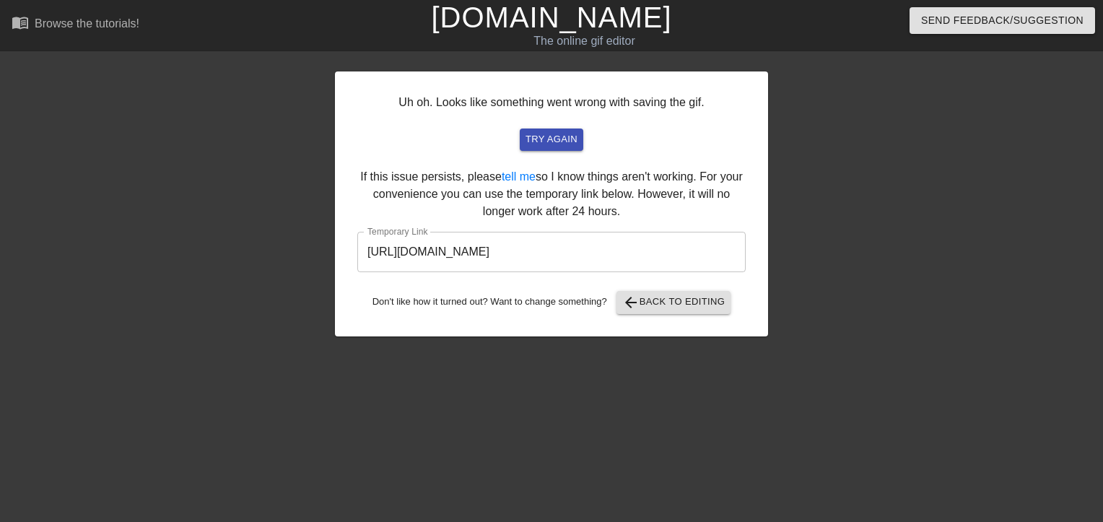
click at [670, 261] on input "[URL][DOMAIN_NAME]" at bounding box center [551, 252] width 388 height 40
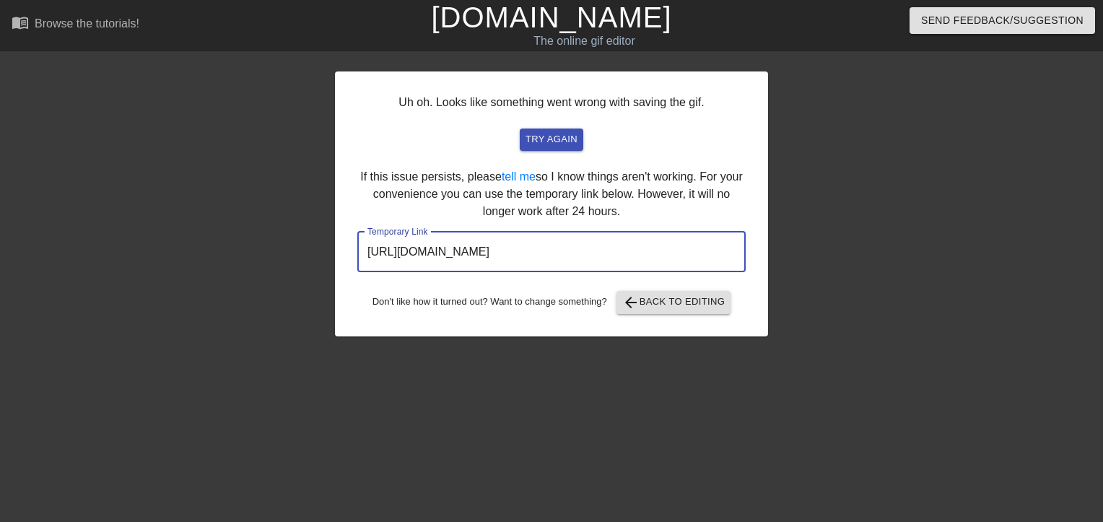
click at [670, 261] on input "[URL][DOMAIN_NAME]" at bounding box center [551, 252] width 388 height 40
click at [586, 258] on input "[URL][DOMAIN_NAME]" at bounding box center [551, 252] width 388 height 40
click at [585, 260] on input "[URL][DOMAIN_NAME]" at bounding box center [551, 252] width 388 height 40
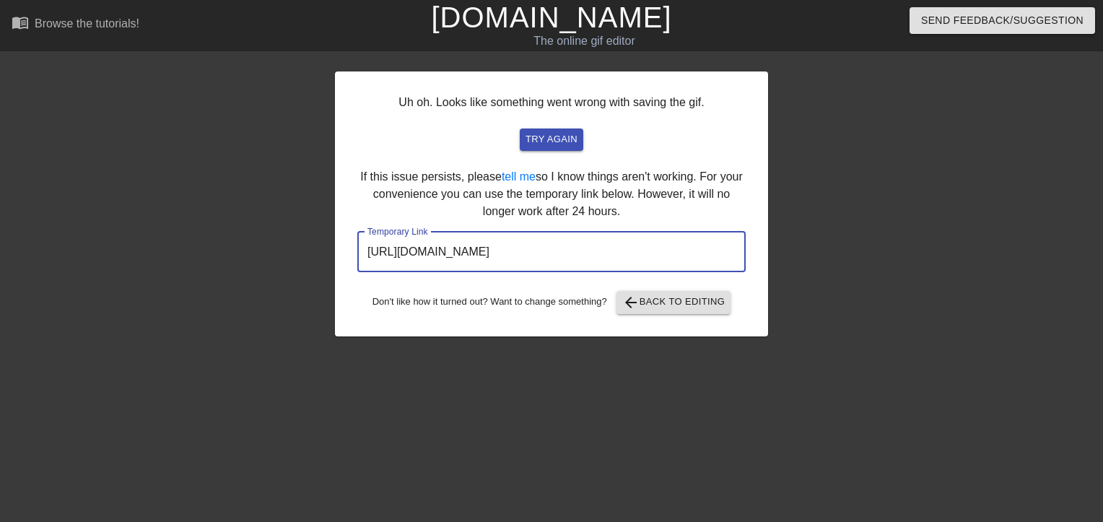
click at [582, 251] on input "[URL][DOMAIN_NAME]" at bounding box center [551, 252] width 388 height 40
click at [580, 251] on input "[URL][DOMAIN_NAME]" at bounding box center [551, 252] width 388 height 40
click at [577, 248] on input "[URL][DOMAIN_NAME]" at bounding box center [551, 252] width 388 height 40
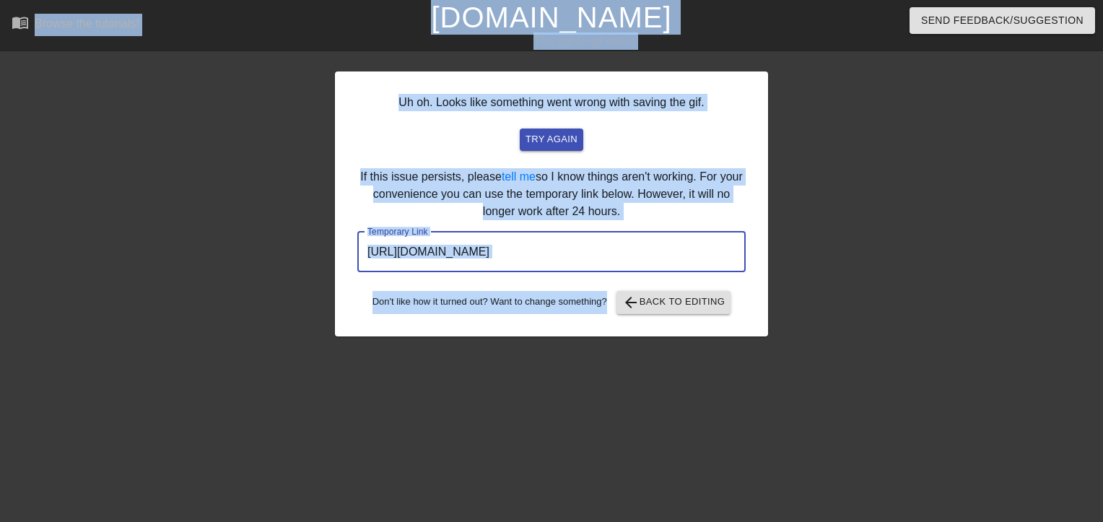
click at [580, 247] on input "[URL][DOMAIN_NAME]" at bounding box center [551, 252] width 388 height 40
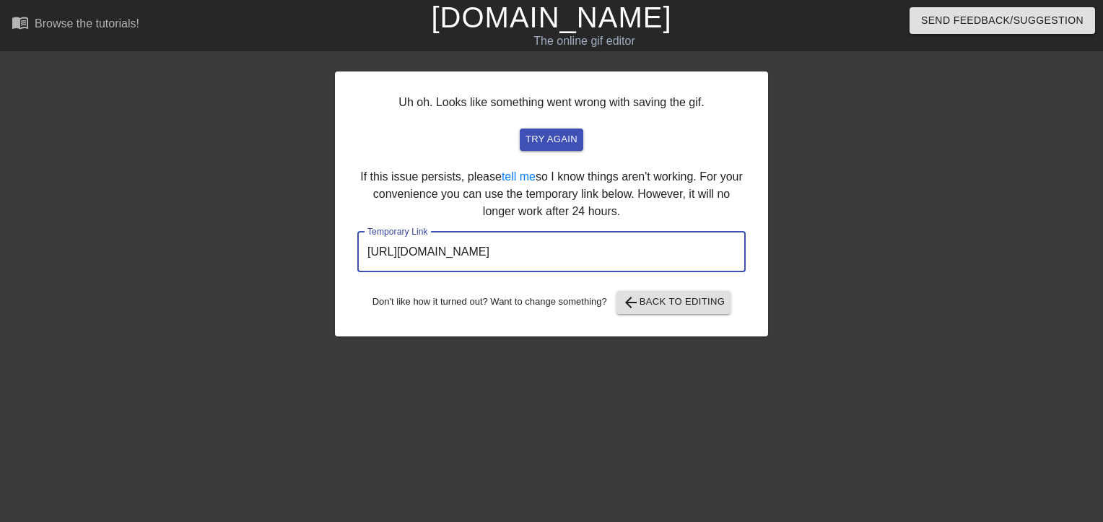
click at [580, 245] on input "[URL][DOMAIN_NAME]" at bounding box center [551, 252] width 388 height 40
drag, startPoint x: 730, startPoint y: 253, endPoint x: 323, endPoint y: 222, distance: 407.6
click at [287, 248] on div "Uh oh. Looks like something went wrong with saving the gif. try again If this i…" at bounding box center [551, 273] width 1103 height 433
